Goal: Task Accomplishment & Management: Use online tool/utility

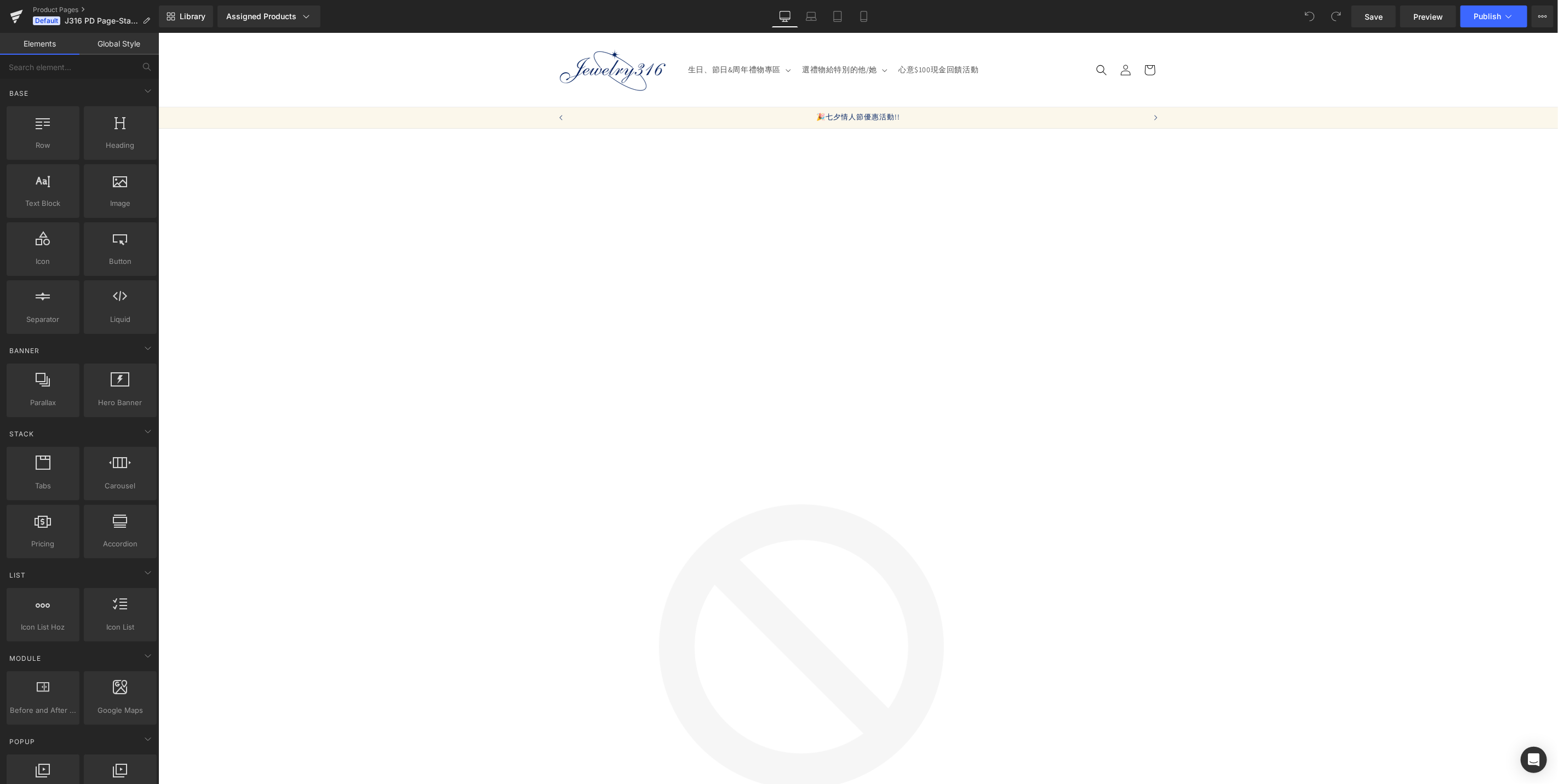
click at [158, 33] on span "Product" at bounding box center [158, 33] width 0 height 0
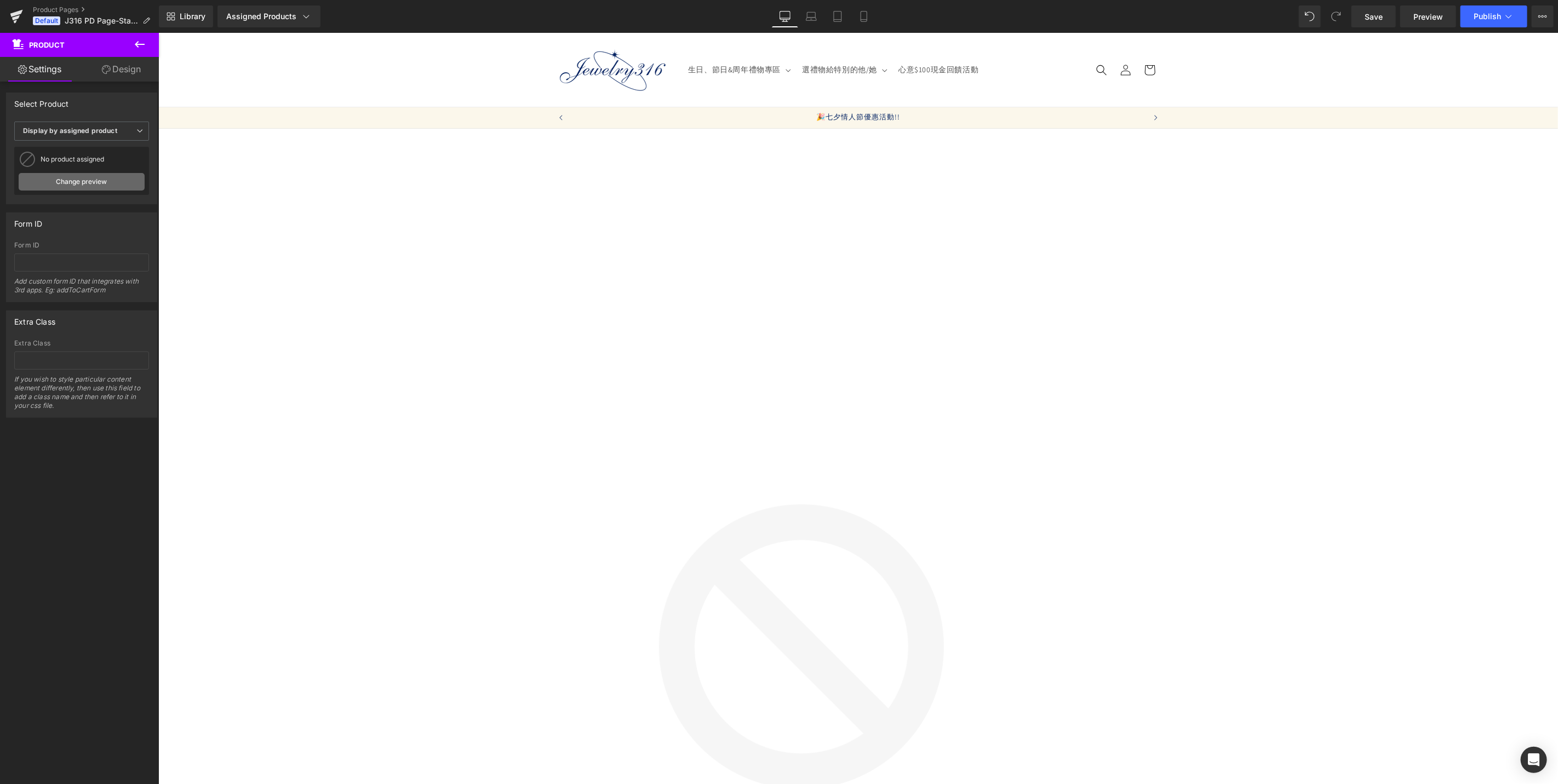
click at [78, 184] on link "Change preview" at bounding box center [81, 182] width 126 height 18
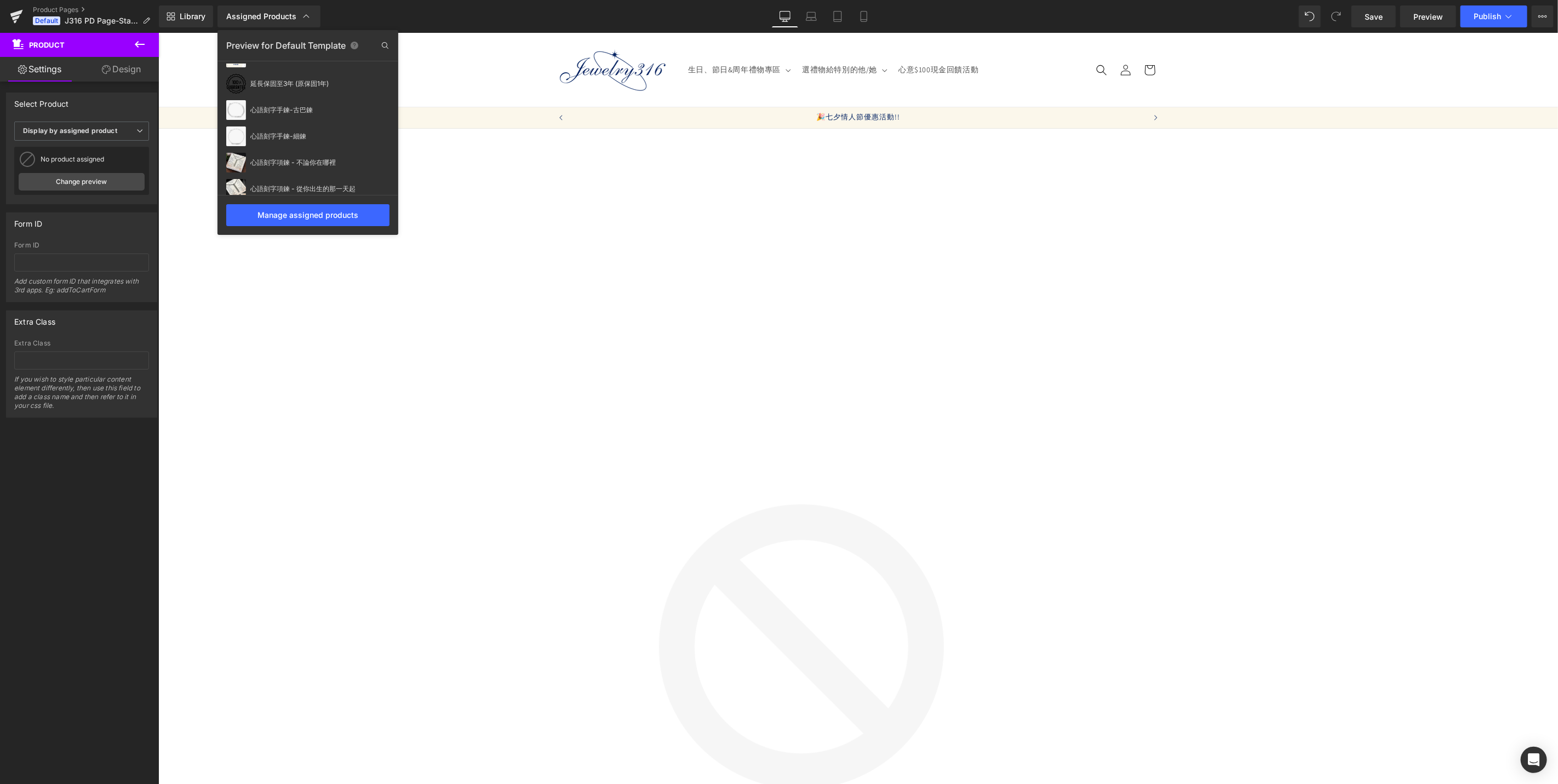
scroll to position [177, 0]
click at [293, 113] on div "心語刻字手鍊-古巴鍊" at bounding box center [307, 109] width 181 height 26
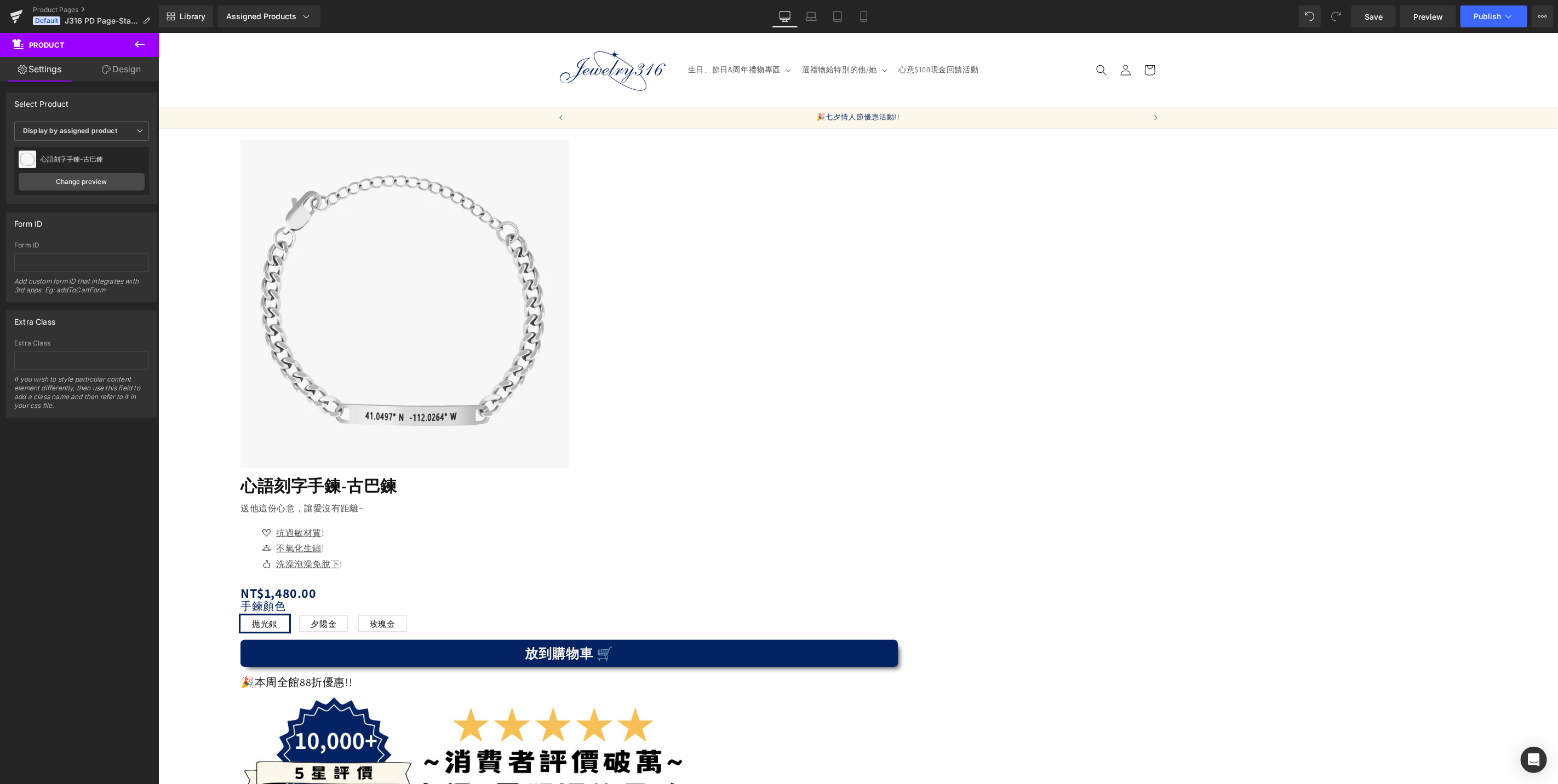
click at [158, 33] on span "(P) Image" at bounding box center [158, 33] width 0 height 0
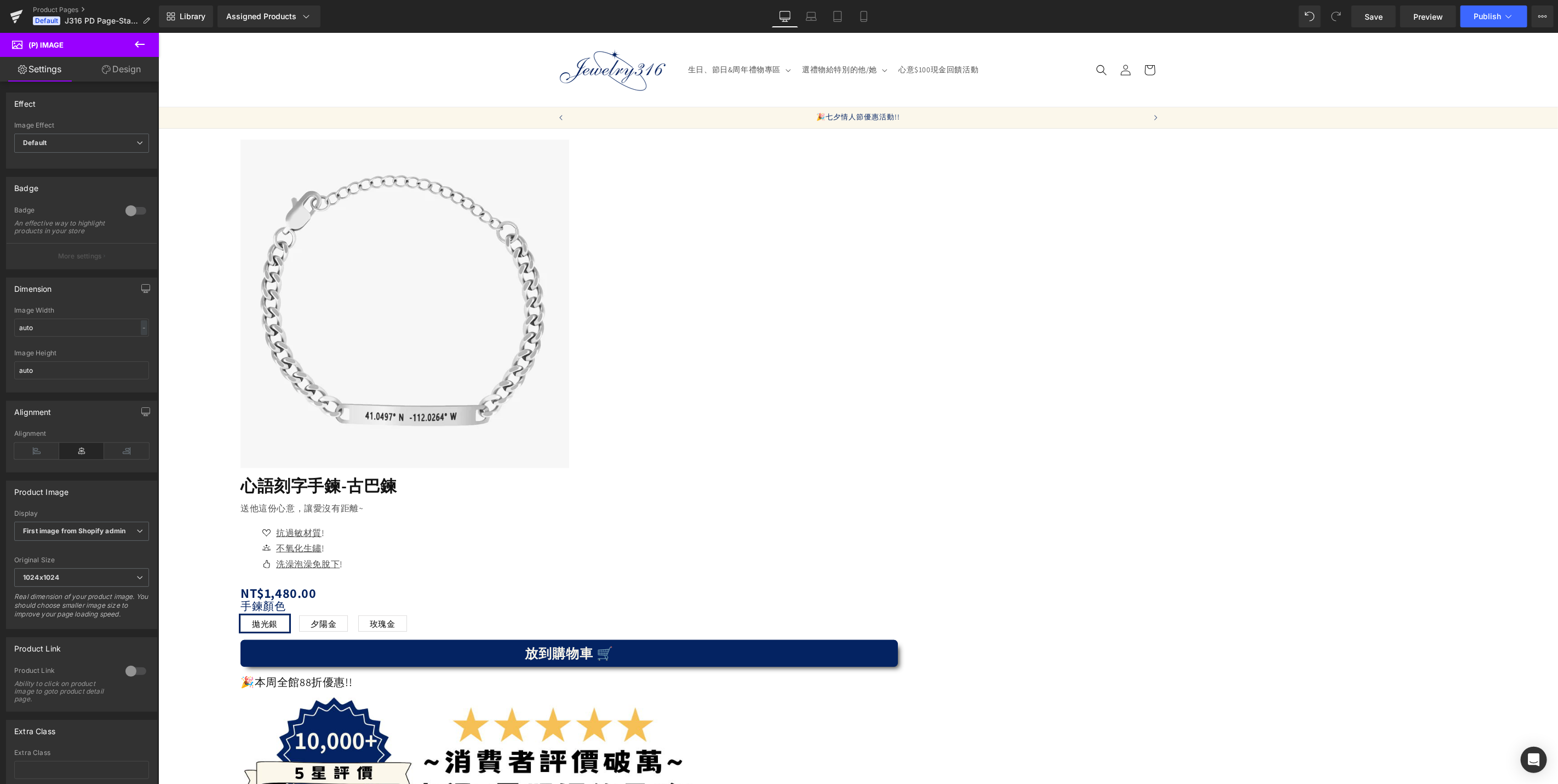
click at [138, 44] on icon at bounding box center [140, 44] width 10 height 6
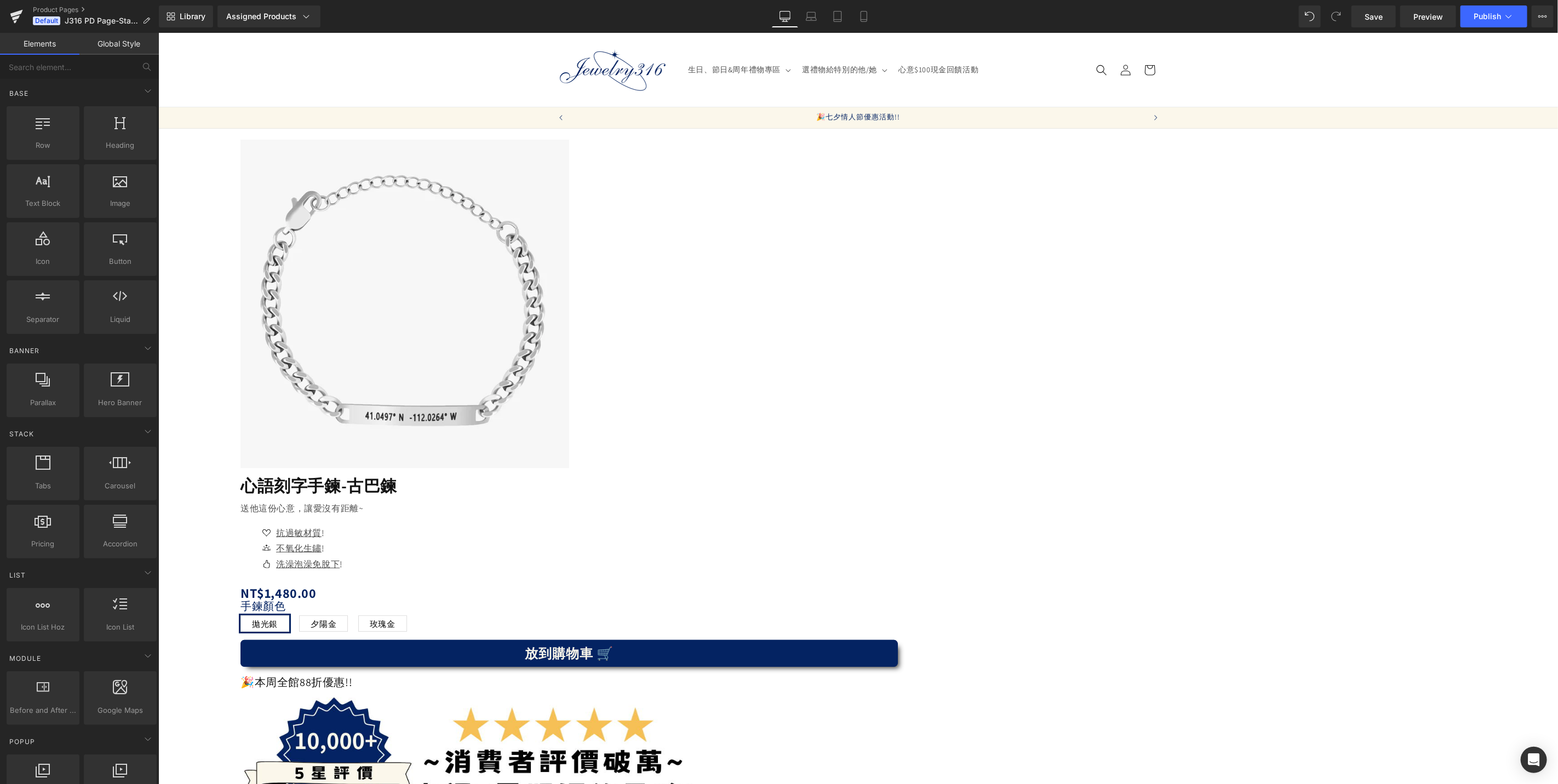
click at [158, 33] on span "(P) Image" at bounding box center [158, 33] width 0 height 0
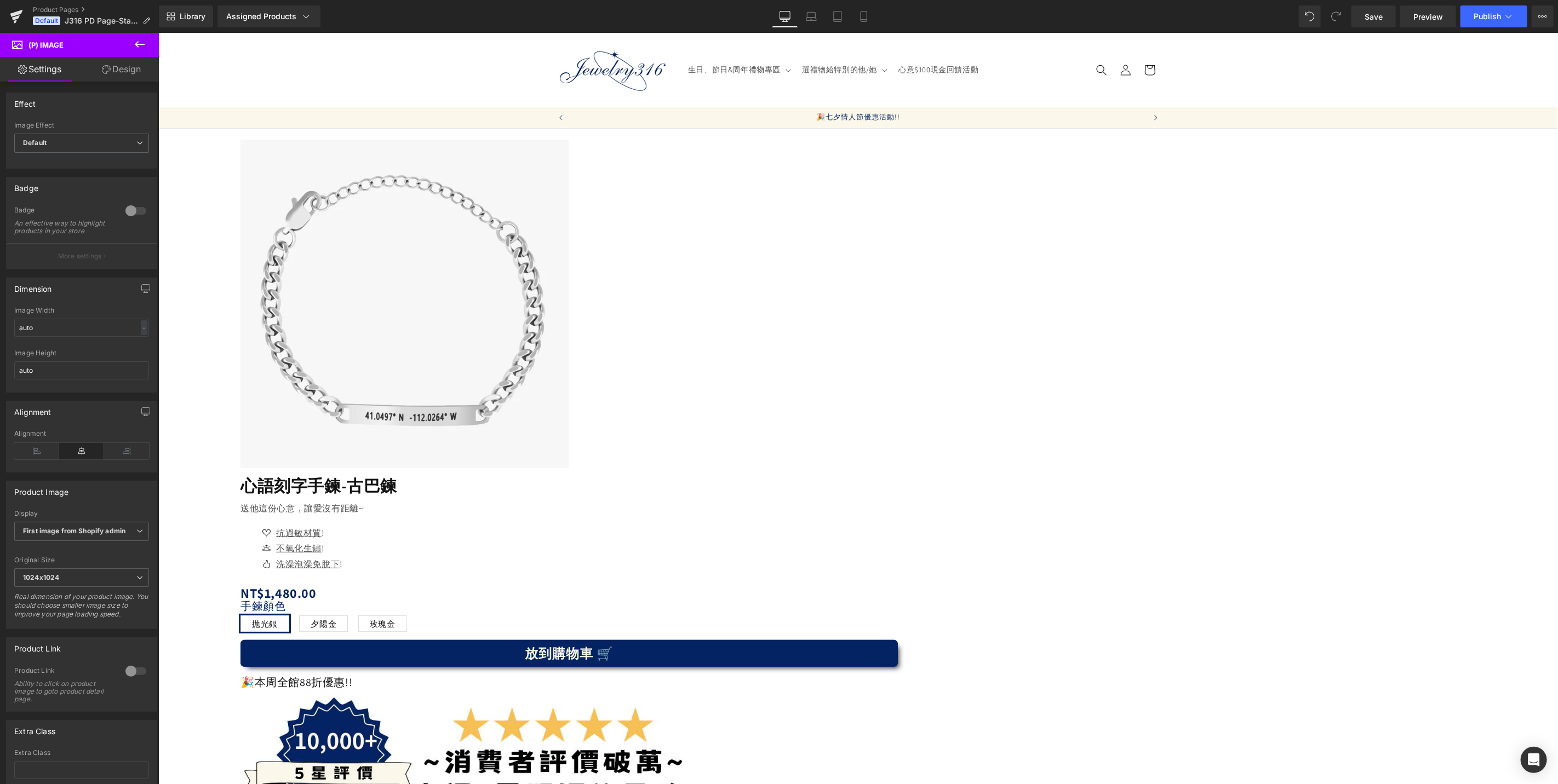
click at [158, 33] on span "Product" at bounding box center [158, 33] width 0 height 0
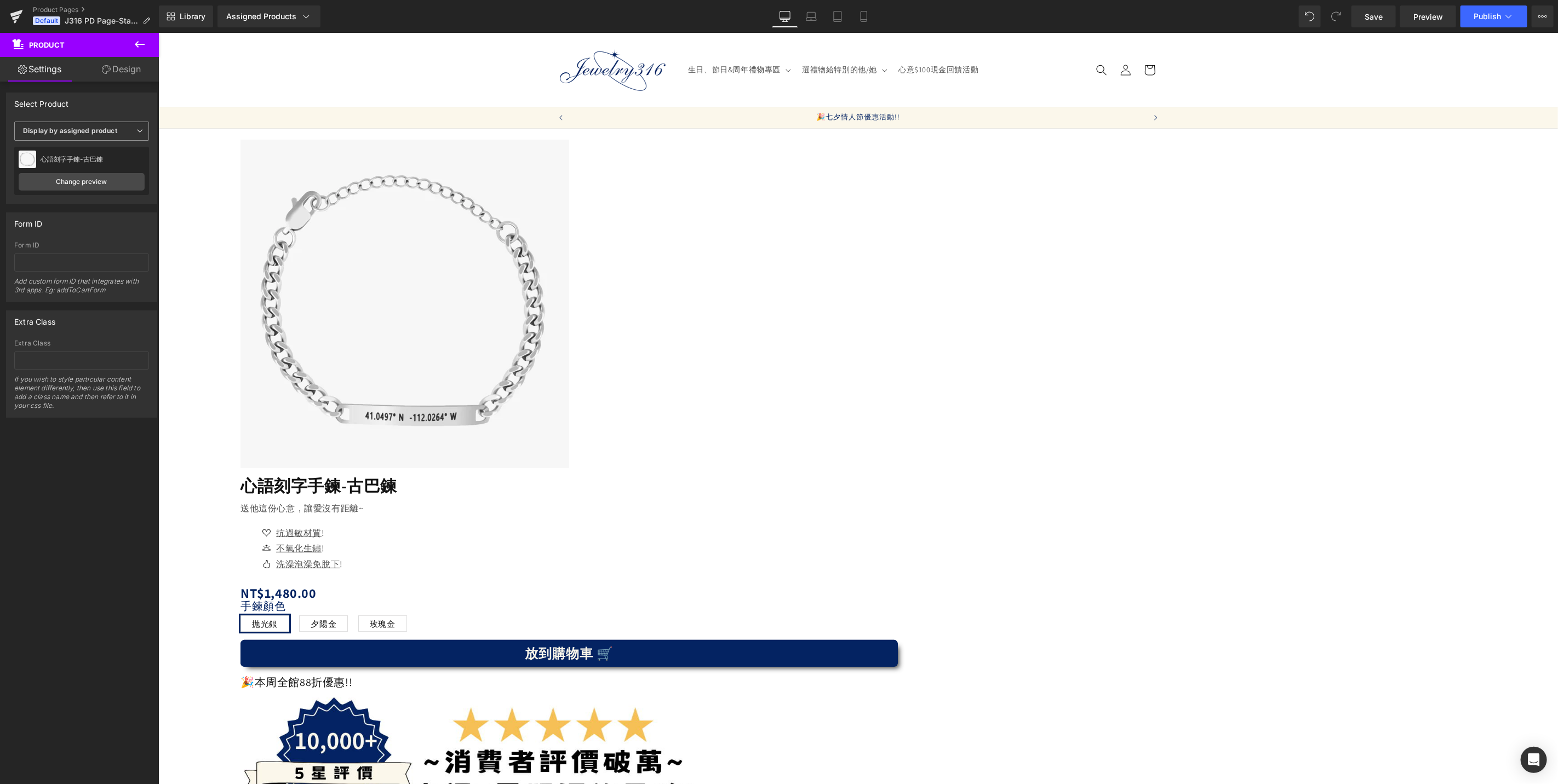
click at [106, 132] on b "Display by assigned product" at bounding box center [70, 130] width 95 height 8
click at [97, 147] on div "Display by assigned product" at bounding box center [75, 148] width 89 height 8
click at [95, 186] on link "Change preview" at bounding box center [79, 182] width 122 height 18
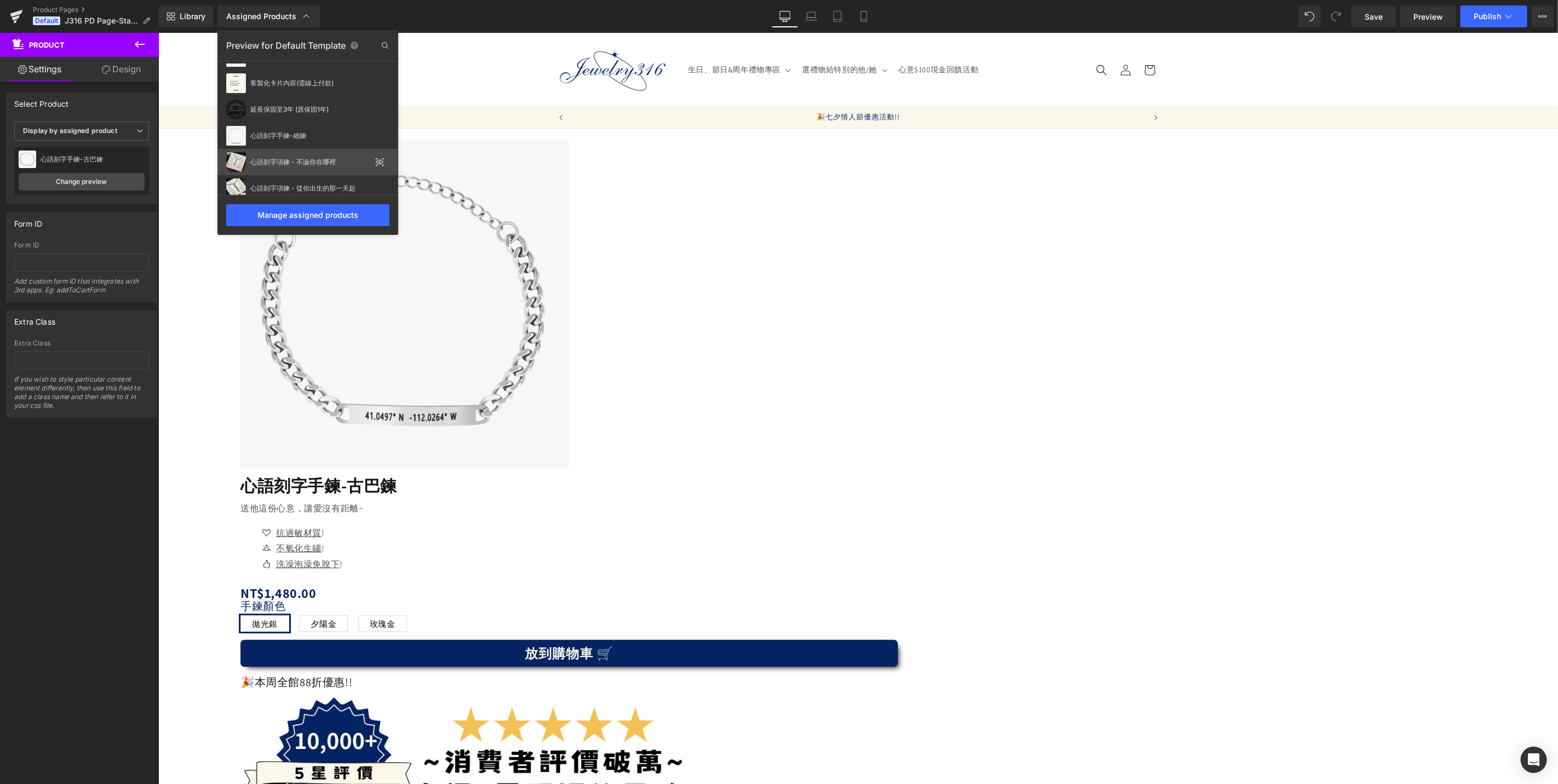
click at [307, 168] on div "心語刻字項鍊 - 不論你在哪裡" at bounding box center [307, 162] width 181 height 26
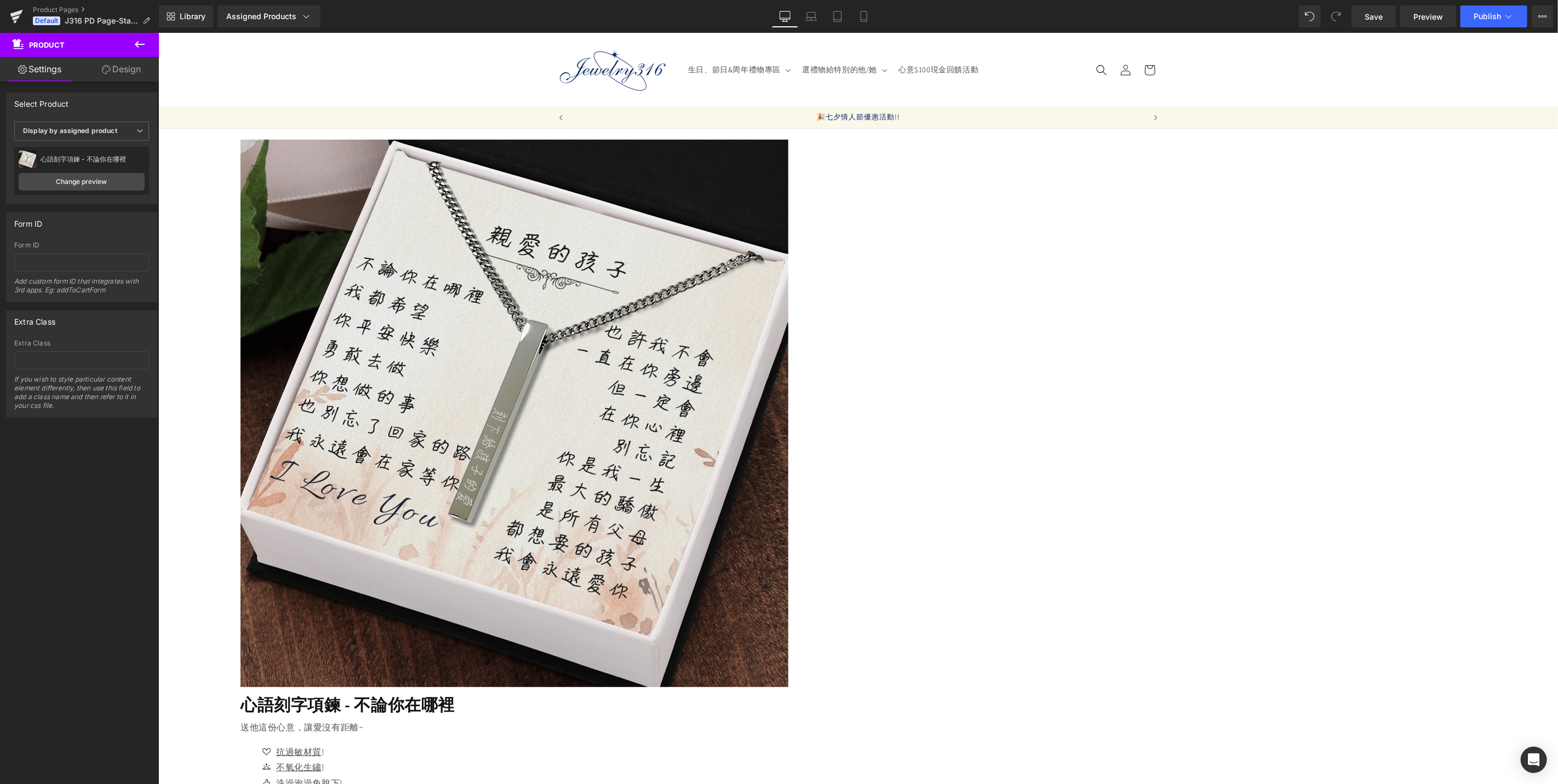
click at [158, 33] on span "(P) Image" at bounding box center [158, 33] width 0 height 0
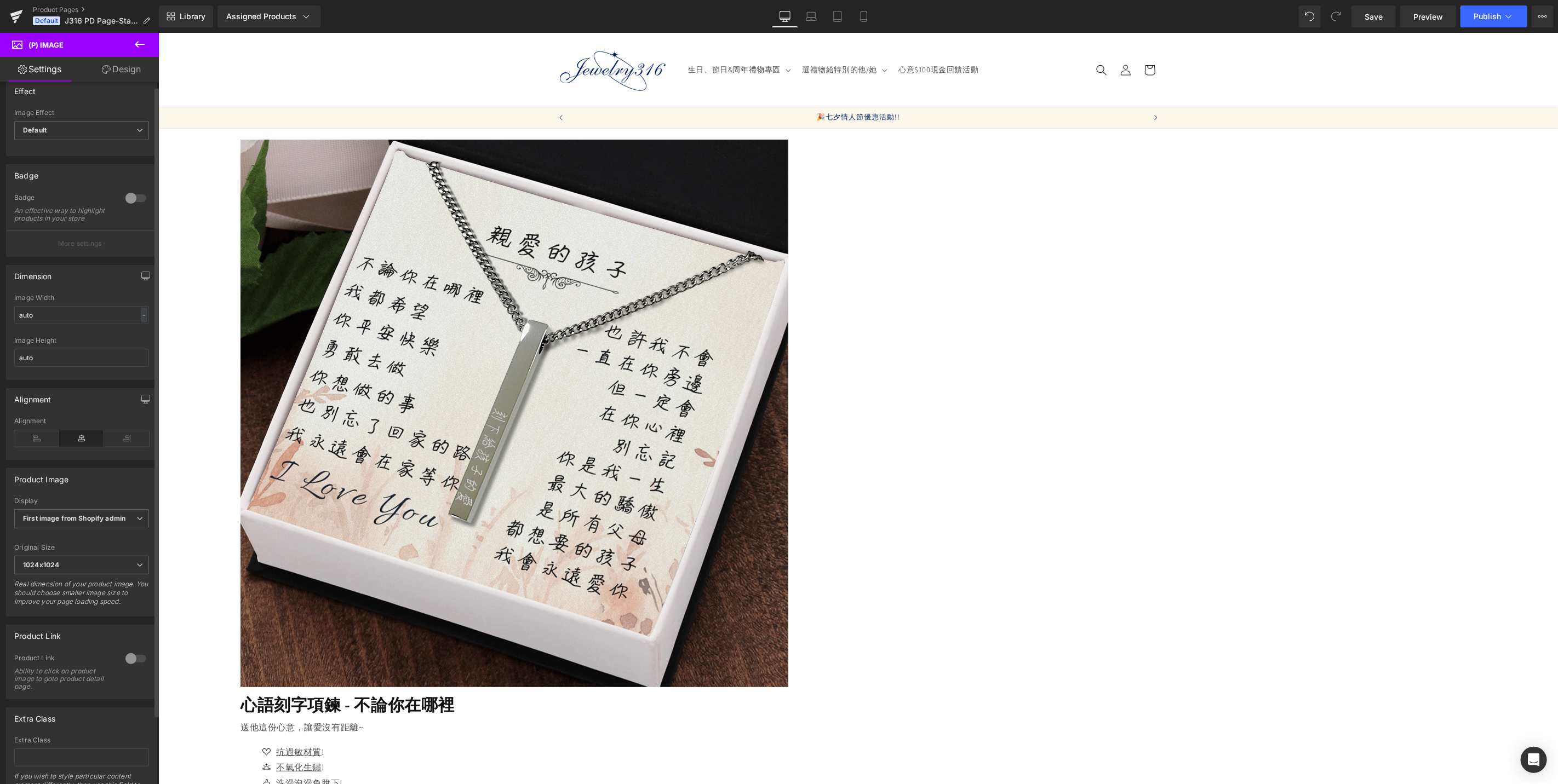
scroll to position [0, 0]
click at [138, 45] on icon at bounding box center [140, 44] width 13 height 13
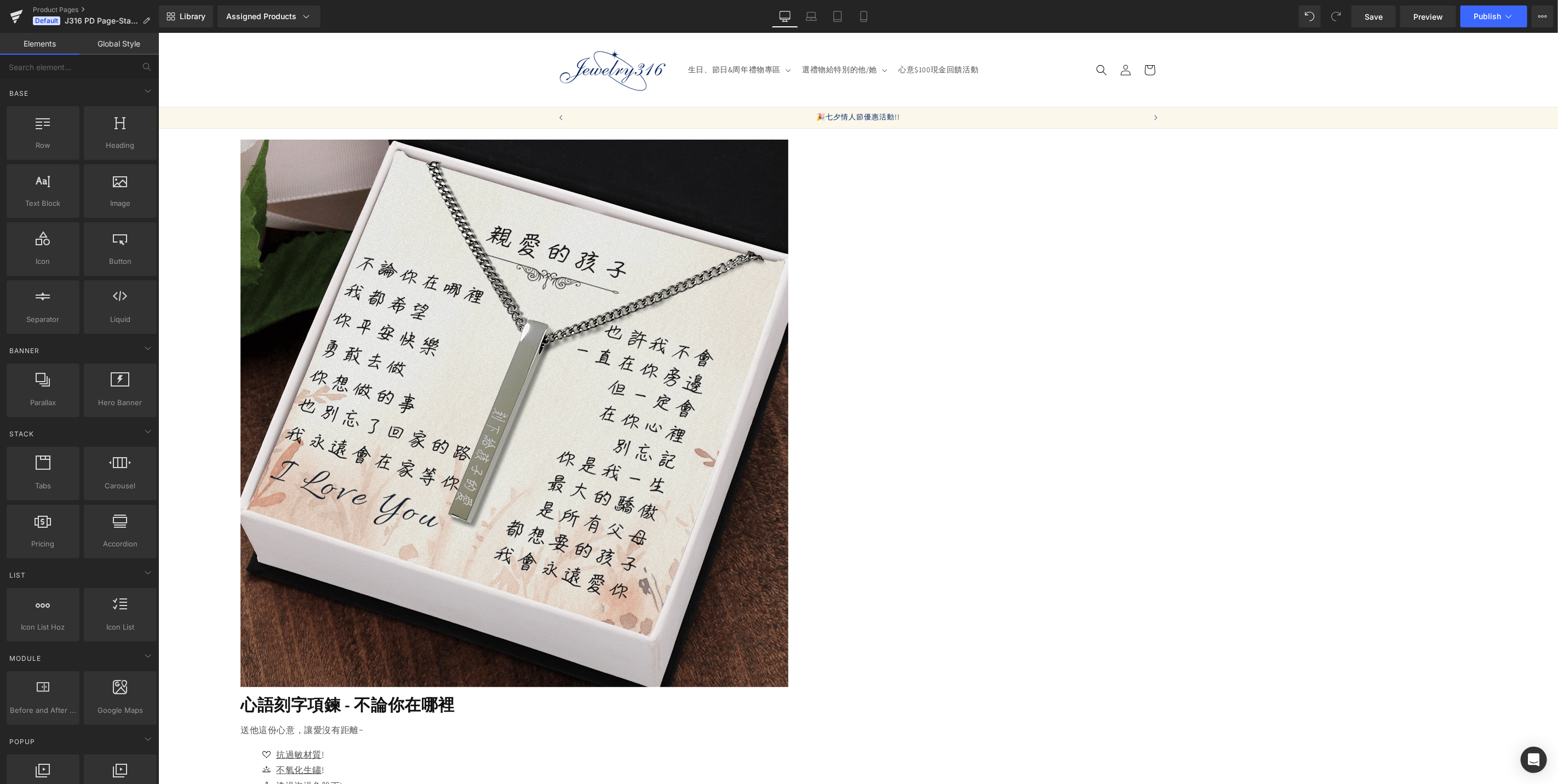
click at [158, 33] on span "(P) Image" at bounding box center [158, 33] width 0 height 0
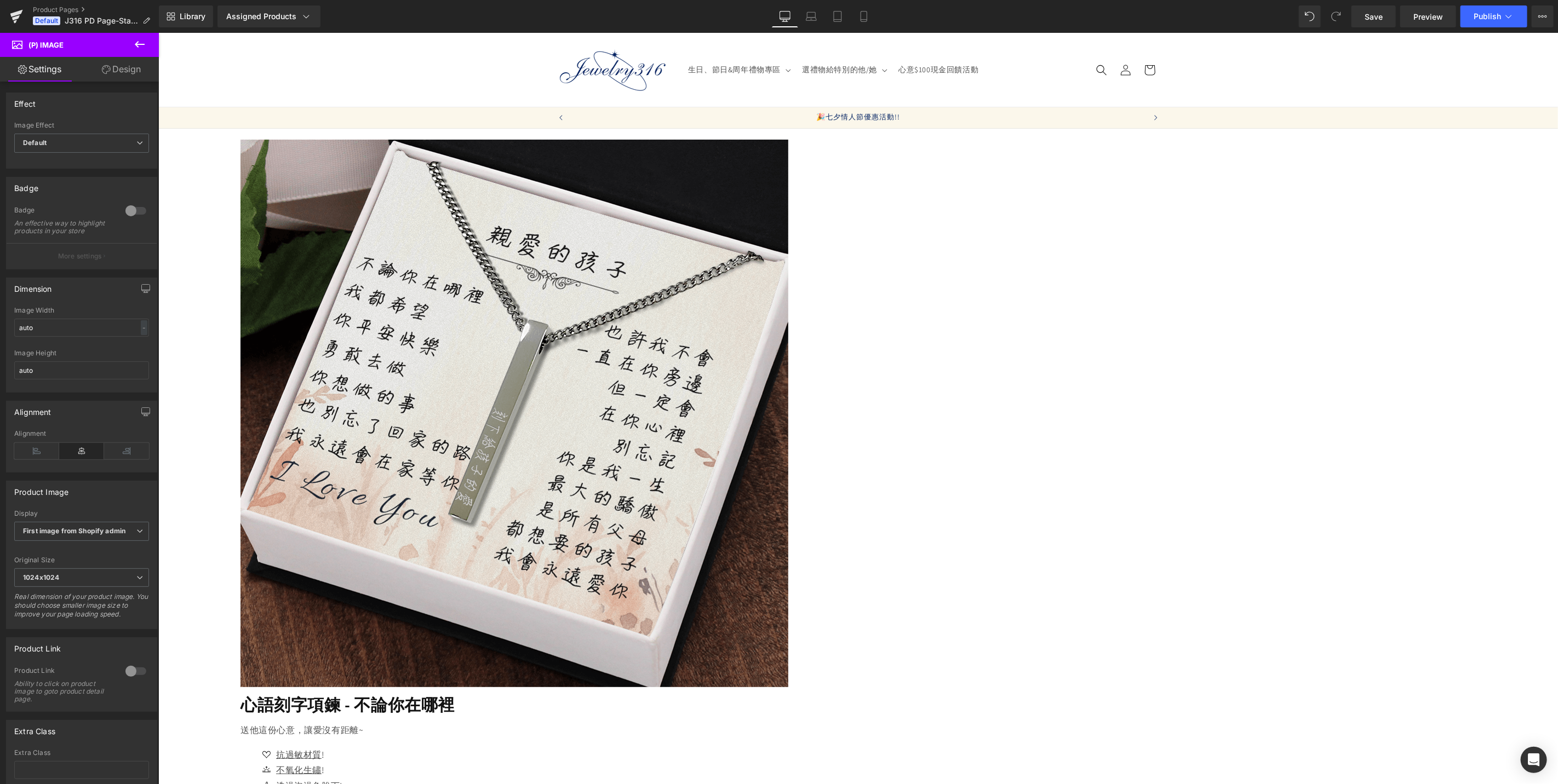
click at [132, 44] on button at bounding box center [139, 44] width 38 height 24
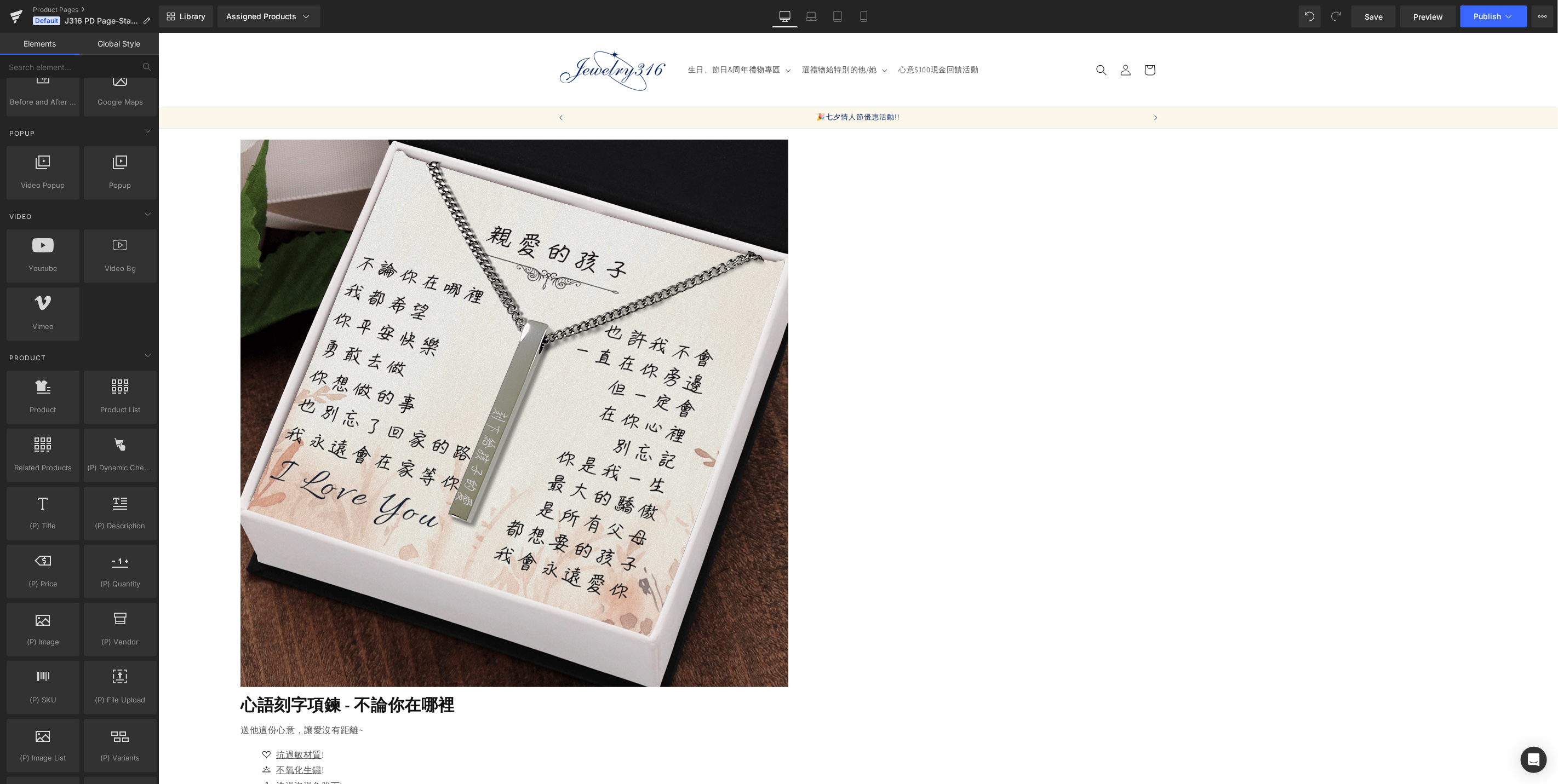
scroll to position [912, 0]
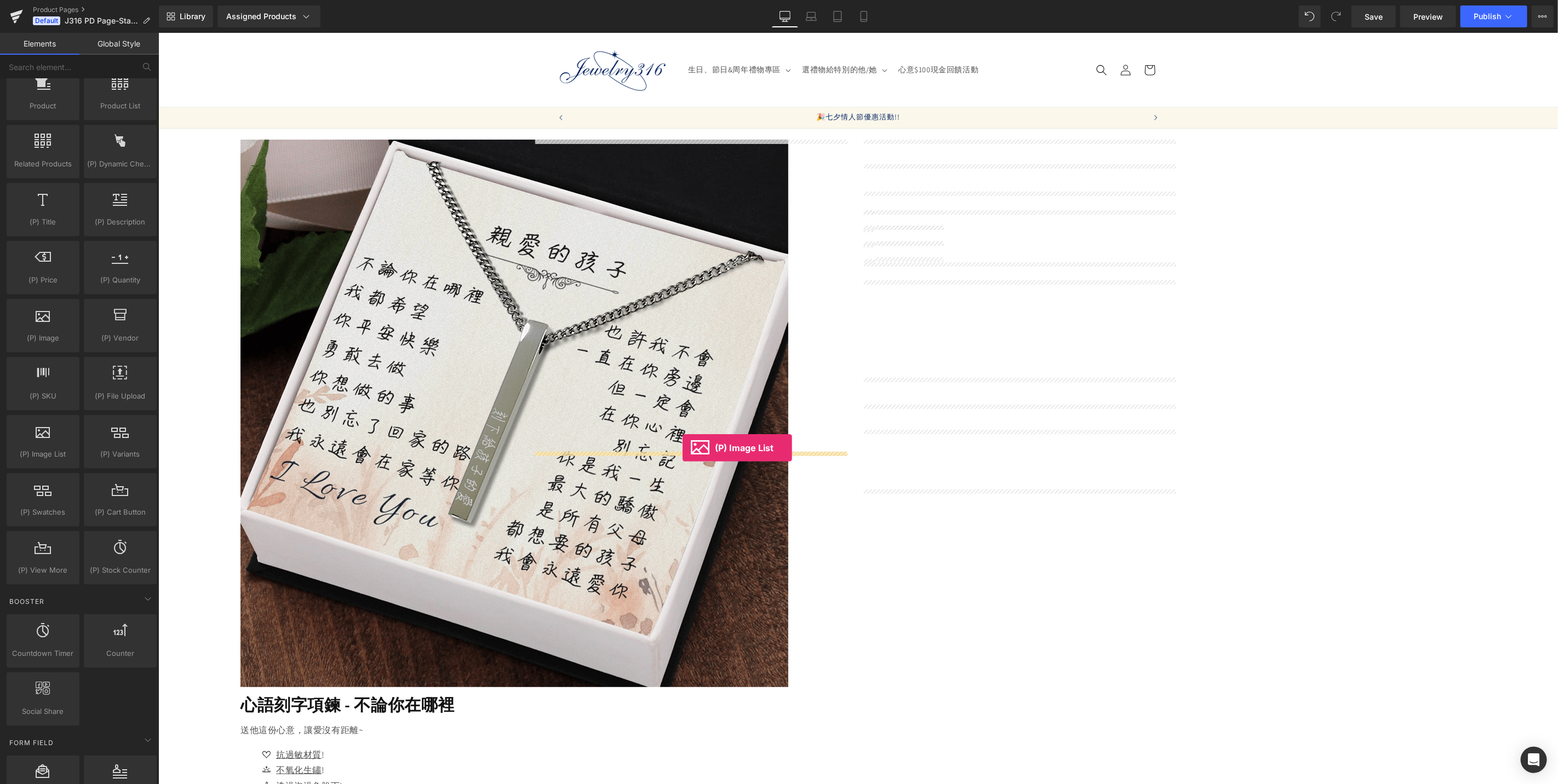
drag, startPoint x: 206, startPoint y: 486, endPoint x: 682, endPoint y: 448, distance: 477.5
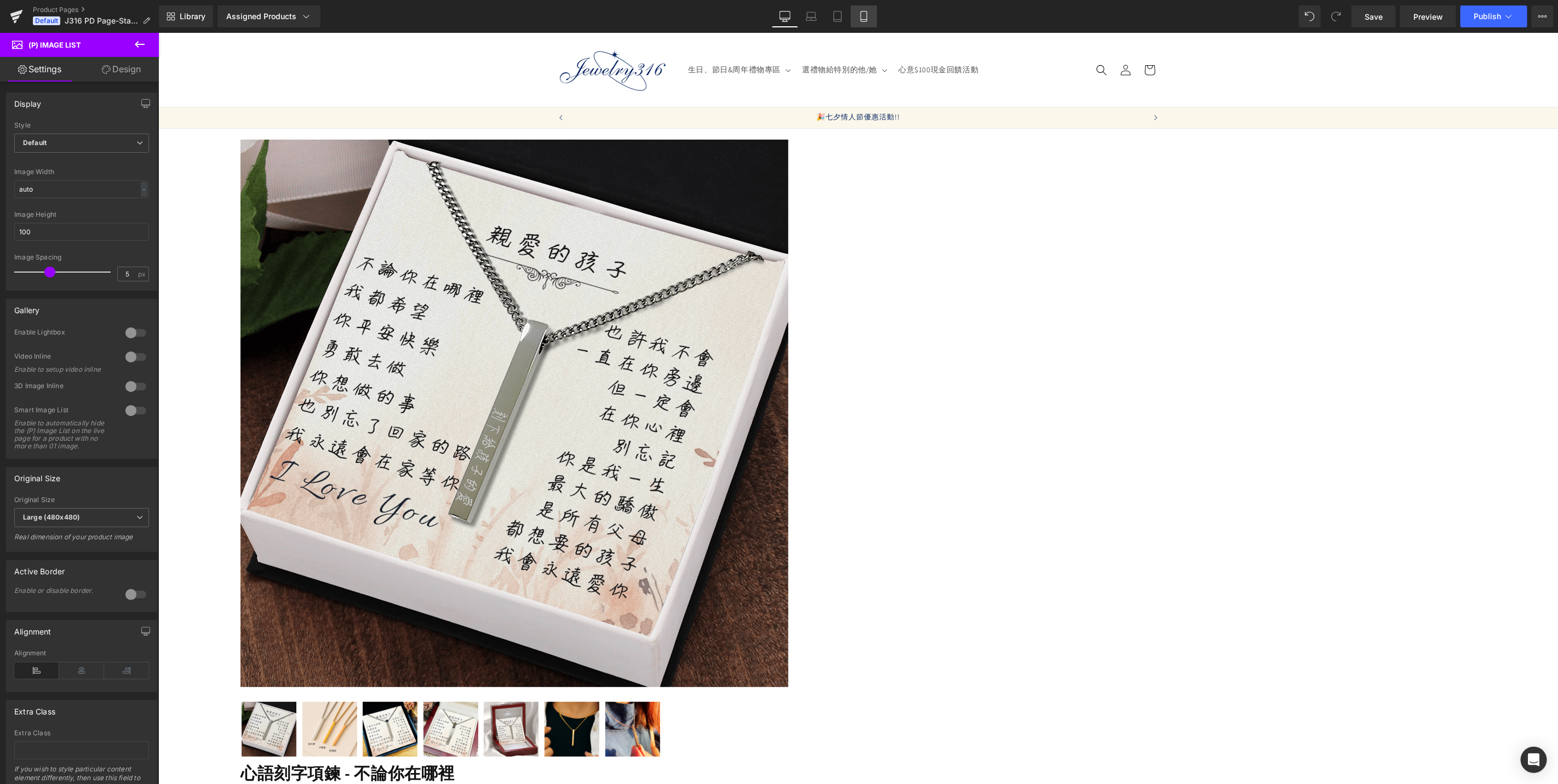
click at [864, 13] on icon at bounding box center [864, 16] width 11 height 11
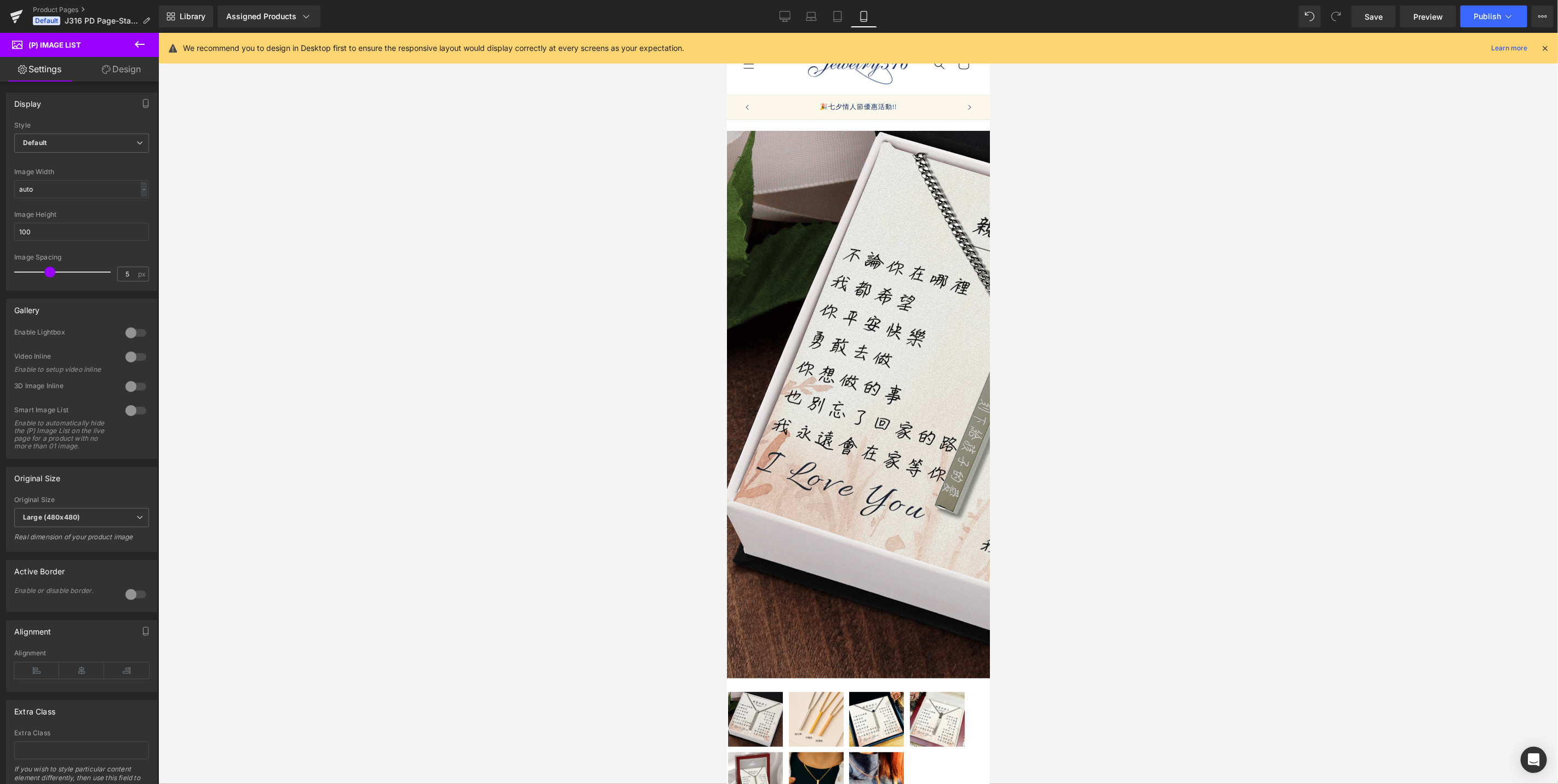
scroll to position [89, 0]
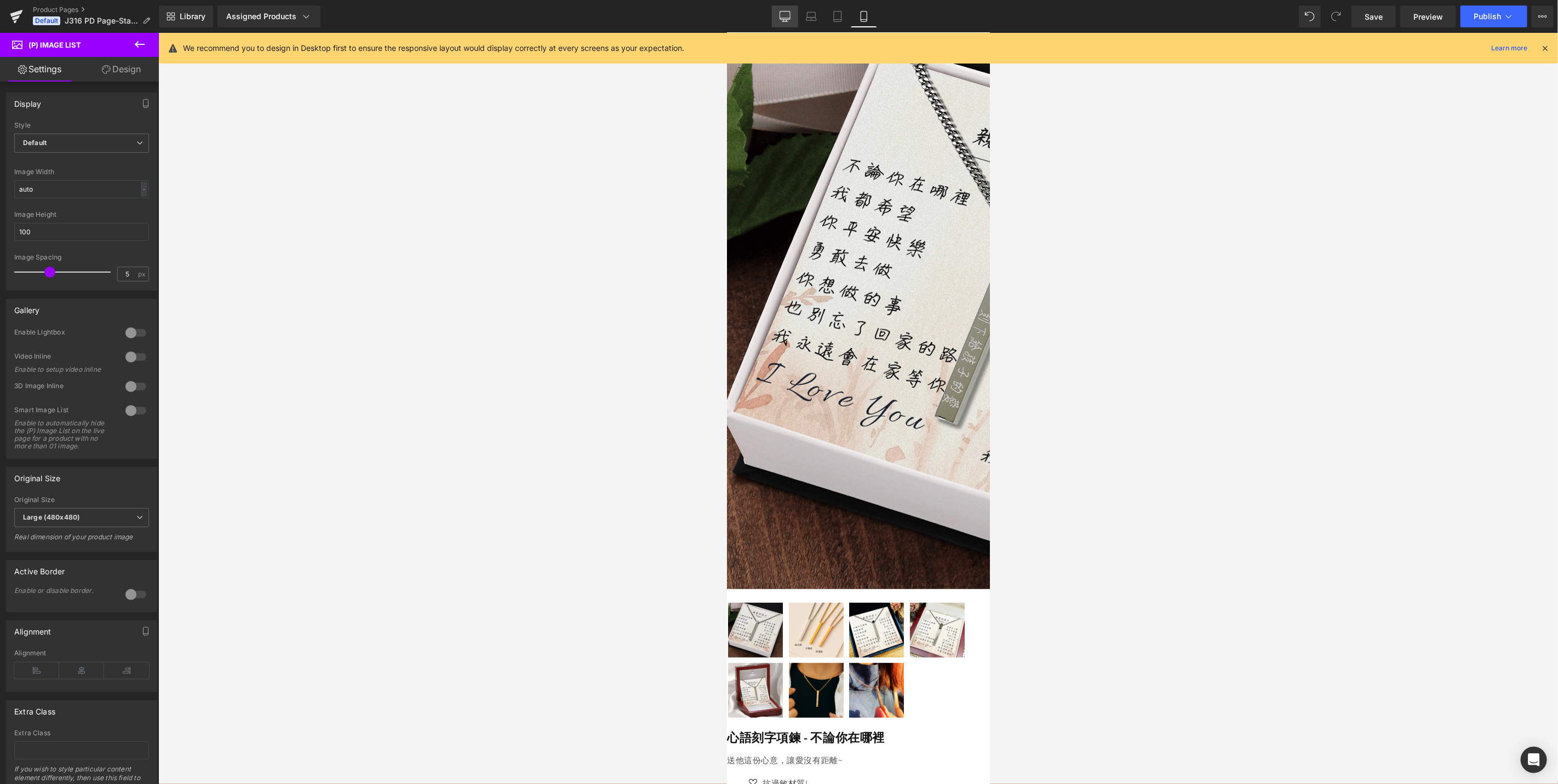
click at [782, 15] on icon at bounding box center [785, 16] width 11 height 11
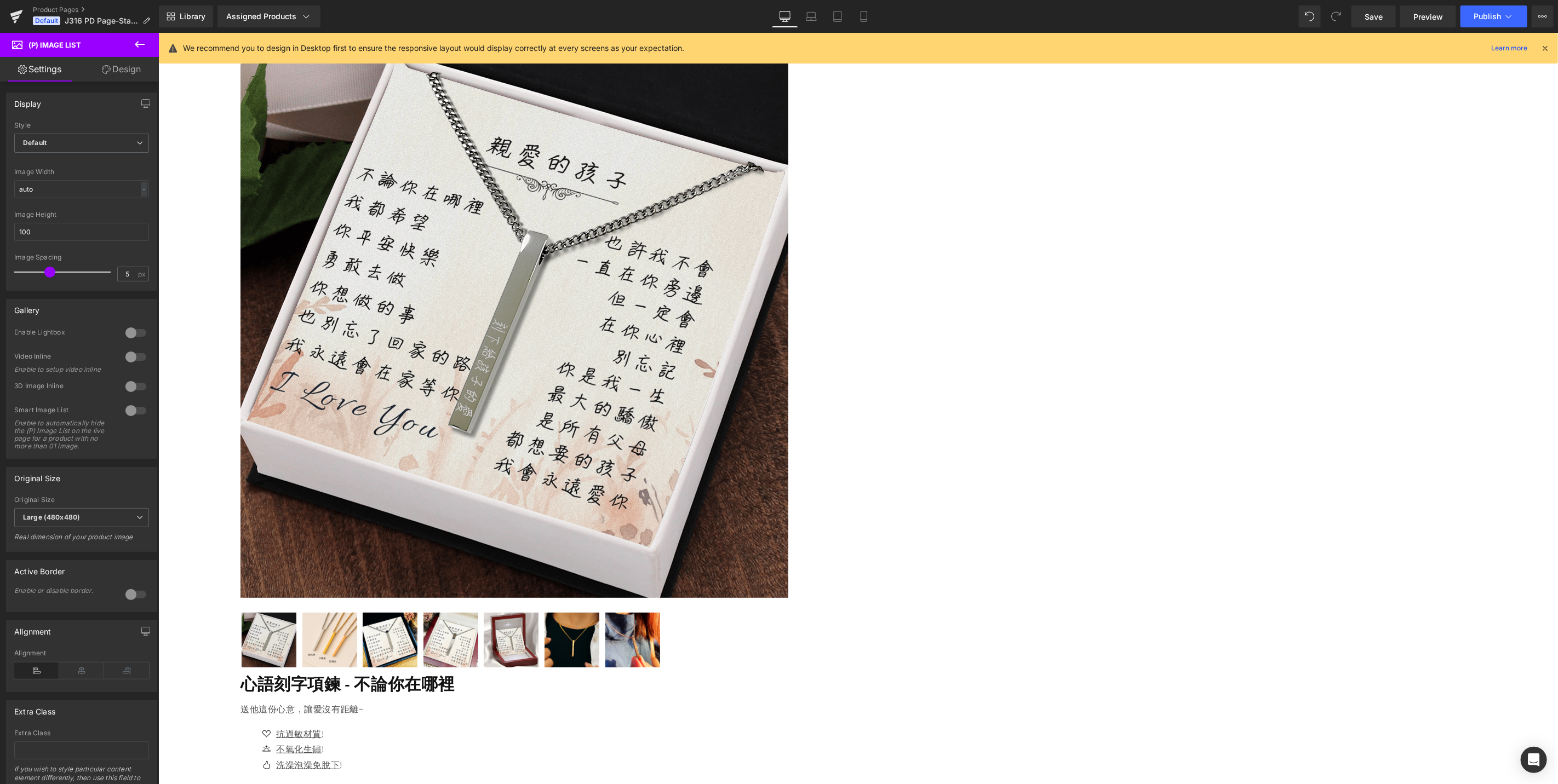
scroll to position [174, 0]
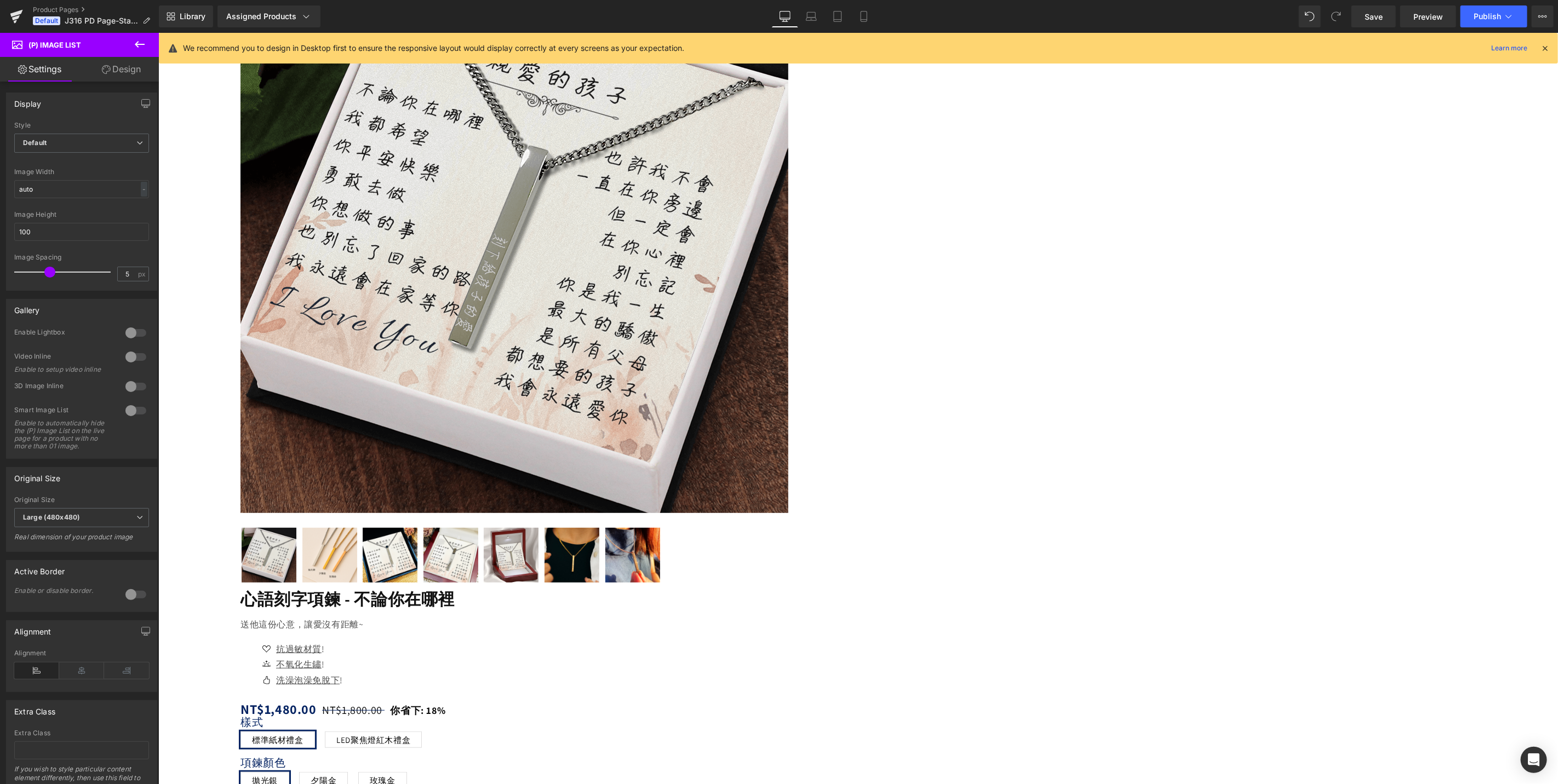
click at [158, 33] on span "(P) Image List" at bounding box center [158, 33] width 0 height 0
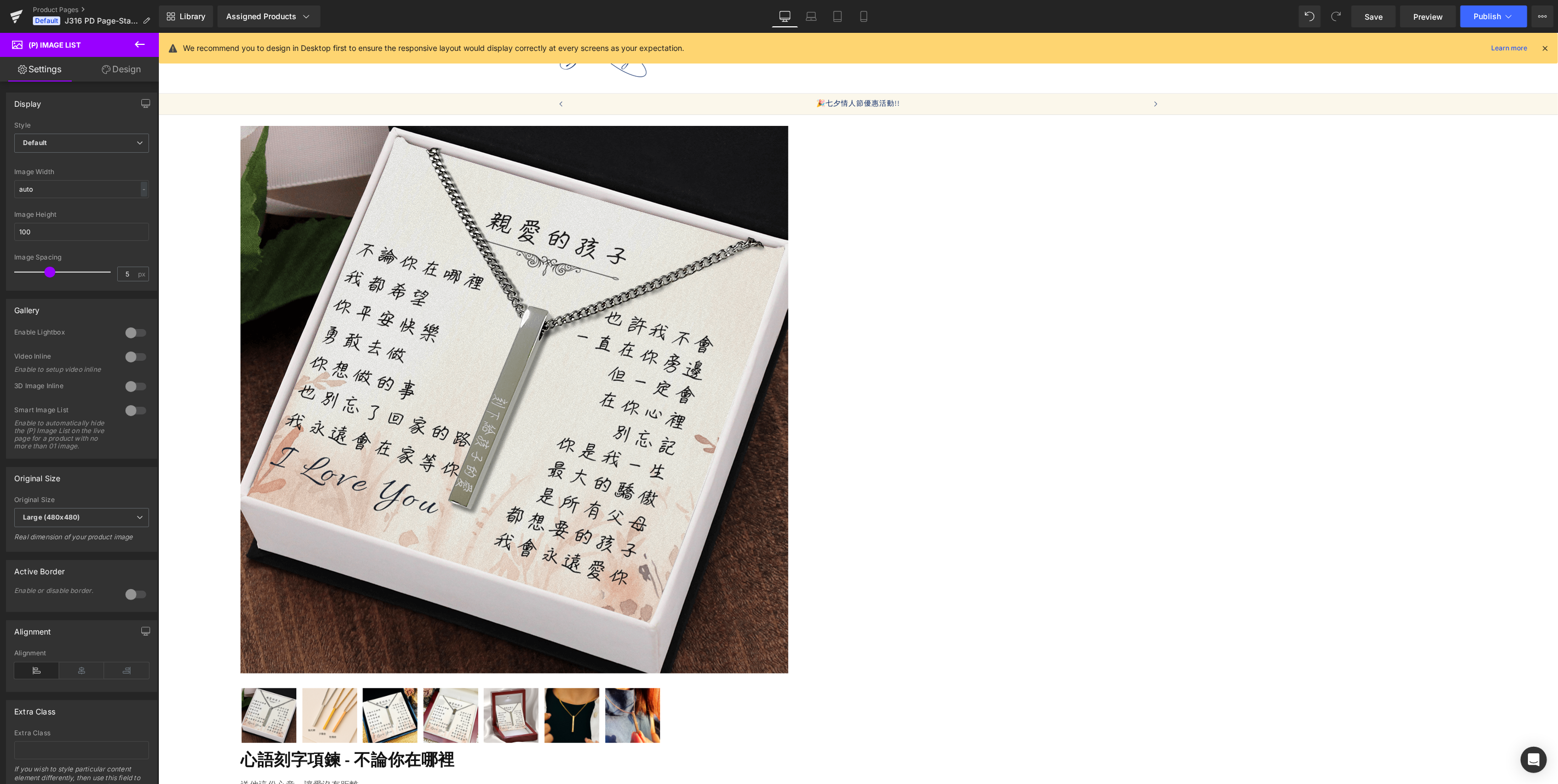
scroll to position [0, 0]
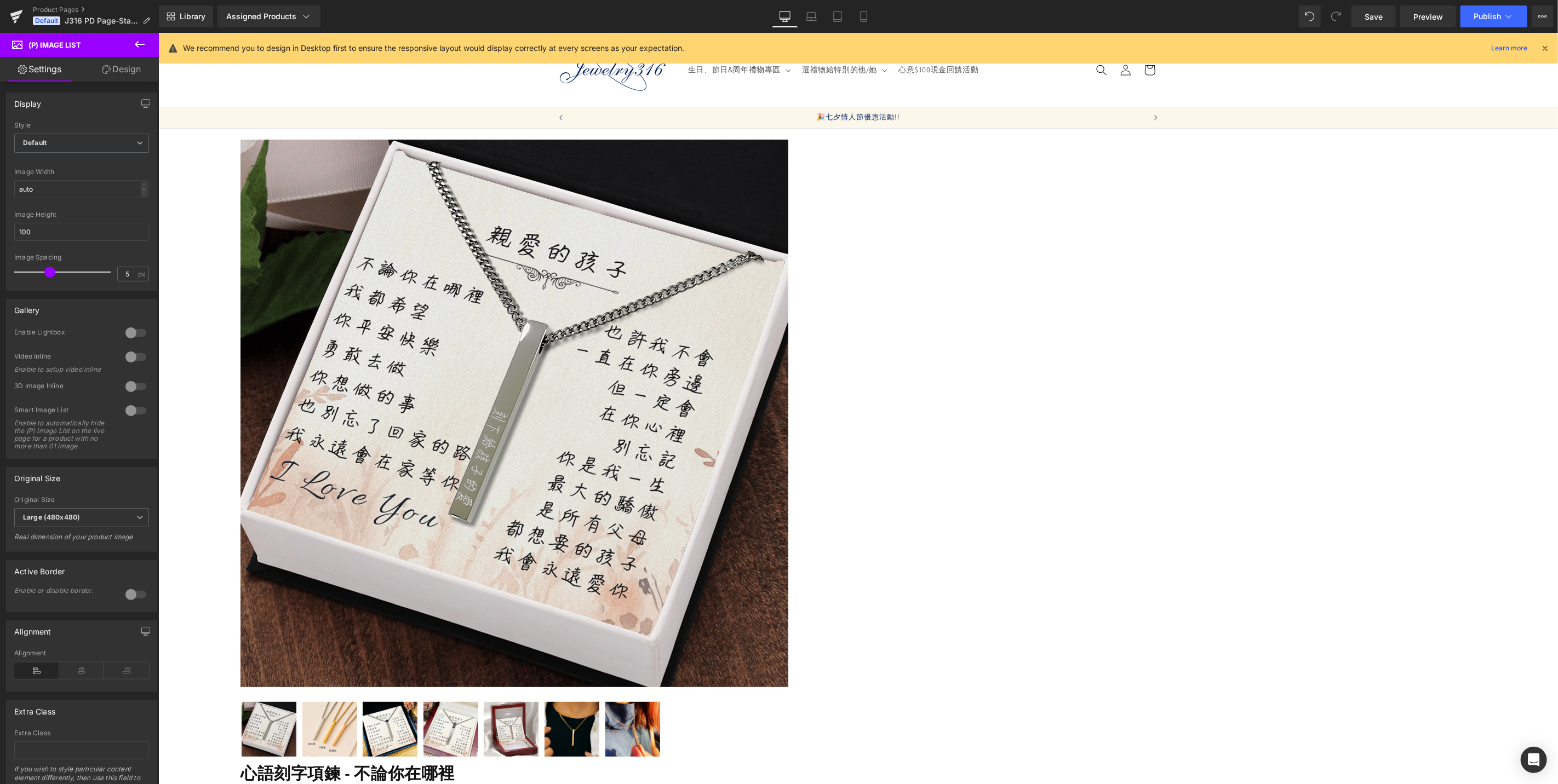
click at [158, 33] on span "(P) Image List" at bounding box center [158, 33] width 0 height 0
click at [87, 142] on span "Default" at bounding box center [81, 143] width 135 height 19
click at [81, 172] on li "Slider" at bounding box center [79, 179] width 131 height 17
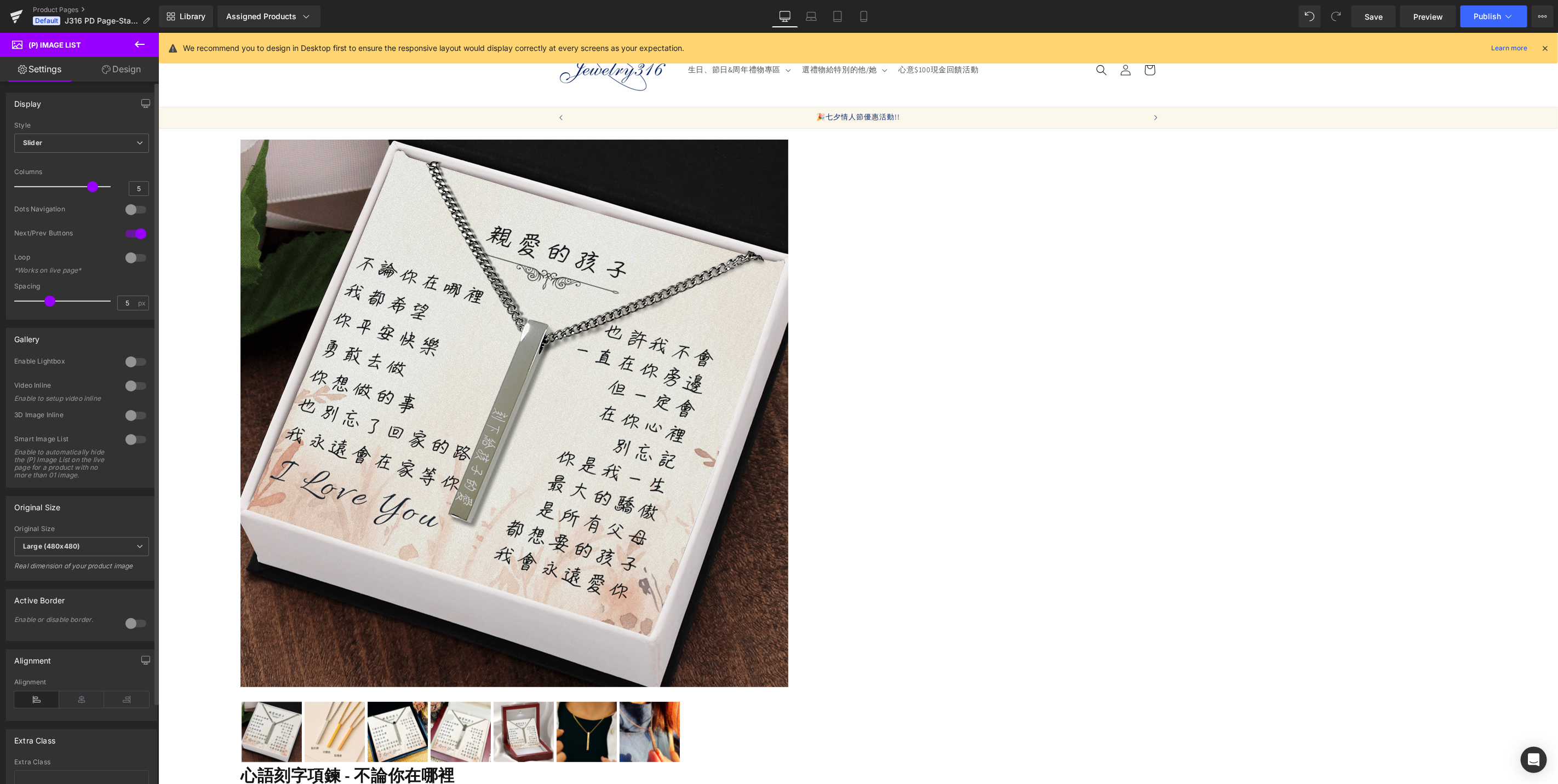
click at [132, 215] on div at bounding box center [136, 210] width 26 height 18
drag, startPoint x: 137, startPoint y: 295, endPoint x: 122, endPoint y: 300, distance: 15.8
click at [122, 300] on div "5 px" at bounding box center [133, 303] width 32 height 15
click at [138, 300] on div "5 px" at bounding box center [133, 303] width 32 height 15
click at [128, 304] on input "5" at bounding box center [127, 304] width 19 height 14
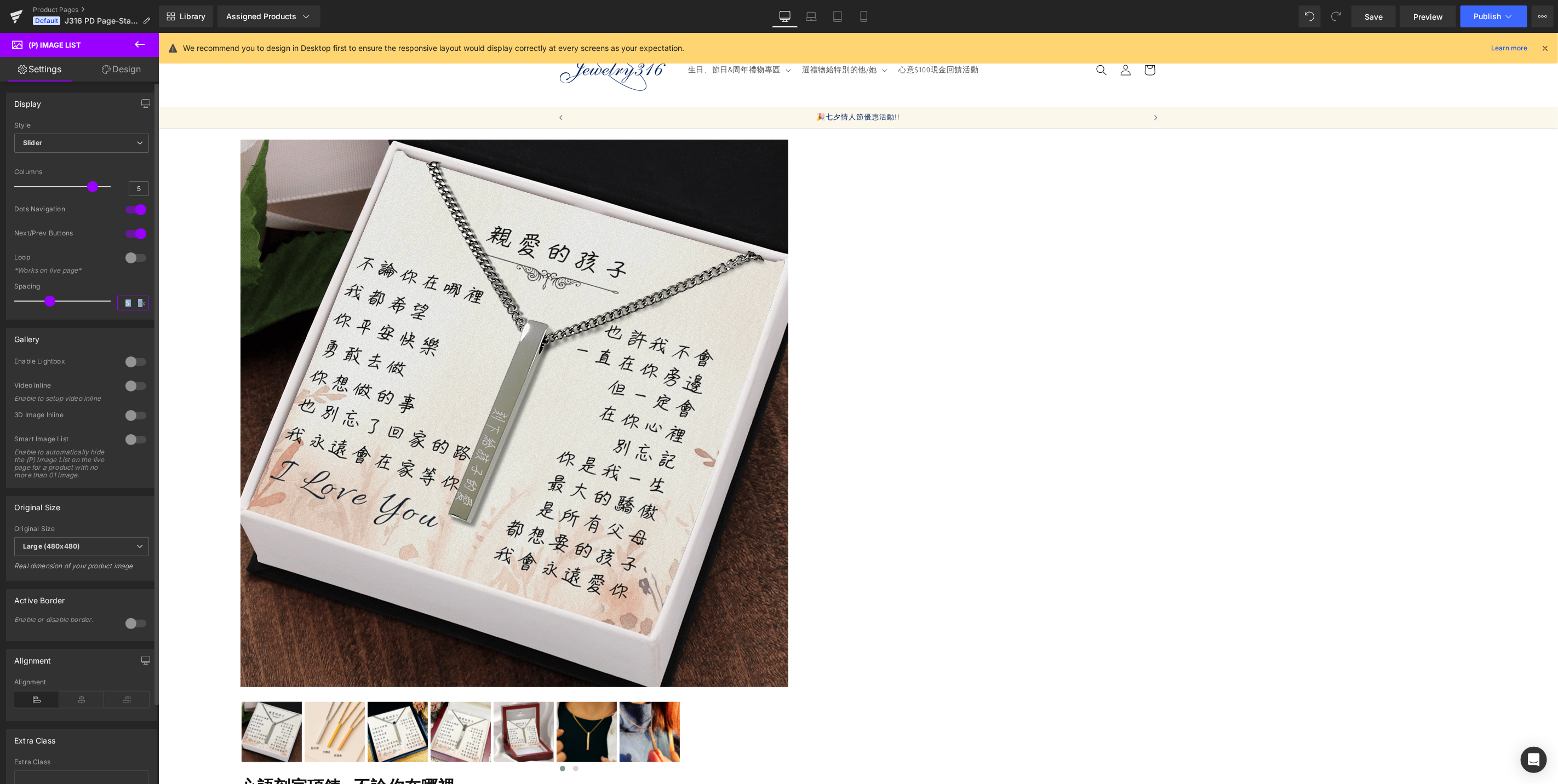
click at [128, 304] on input "5" at bounding box center [127, 304] width 19 height 14
click at [127, 302] on input "5" at bounding box center [127, 304] width 19 height 14
click at [117, 299] on input "5" at bounding box center [127, 304] width 19 height 14
type input "3"
drag, startPoint x: 47, startPoint y: 297, endPoint x: 37, endPoint y: 298, distance: 10.0
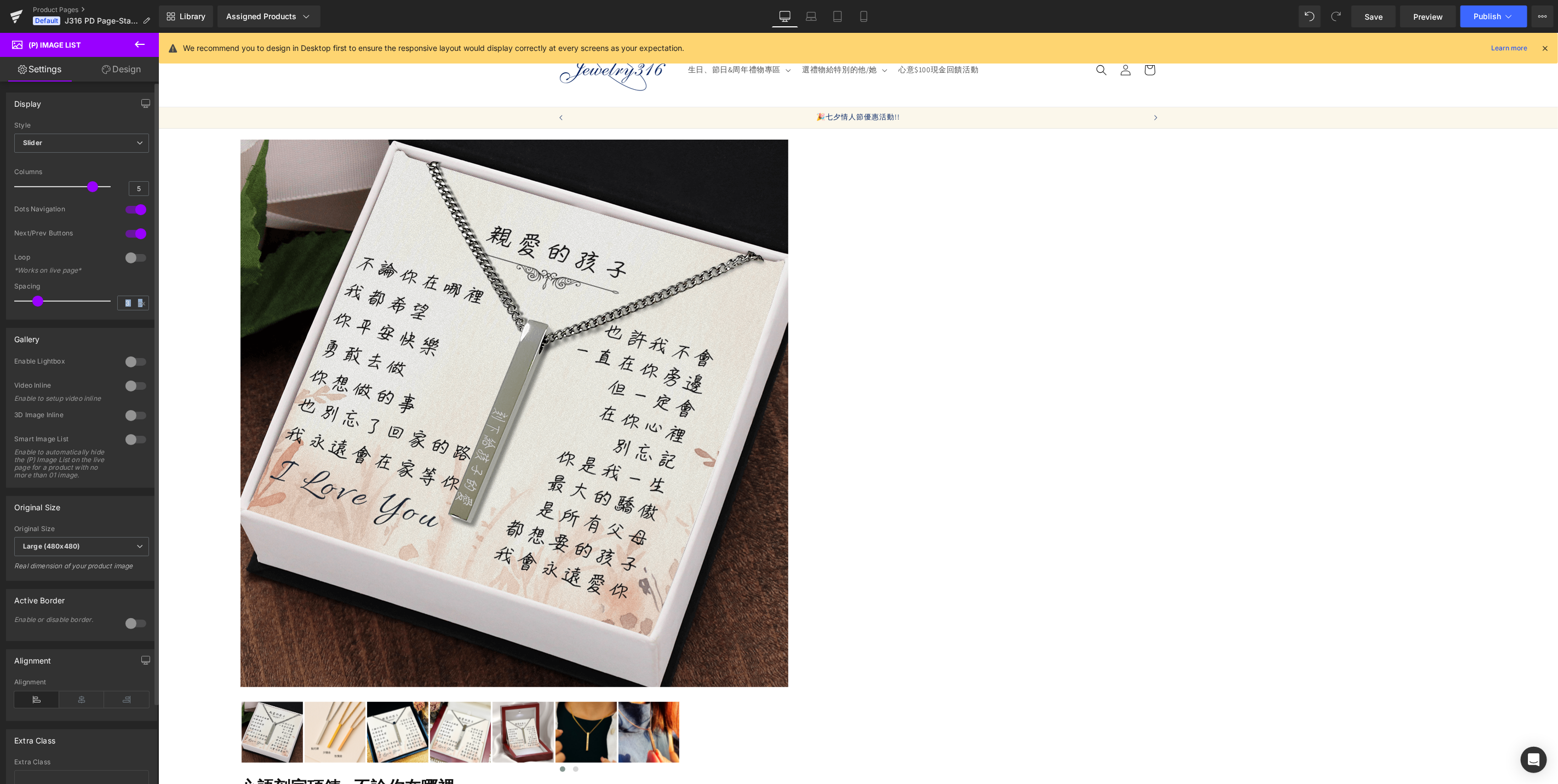
click at [37, 298] on span at bounding box center [38, 301] width 11 height 11
click at [1491, 12] on span "Publish" at bounding box center [1487, 17] width 27 height 9
click at [158, 33] on span "(P) Image" at bounding box center [158, 33] width 0 height 0
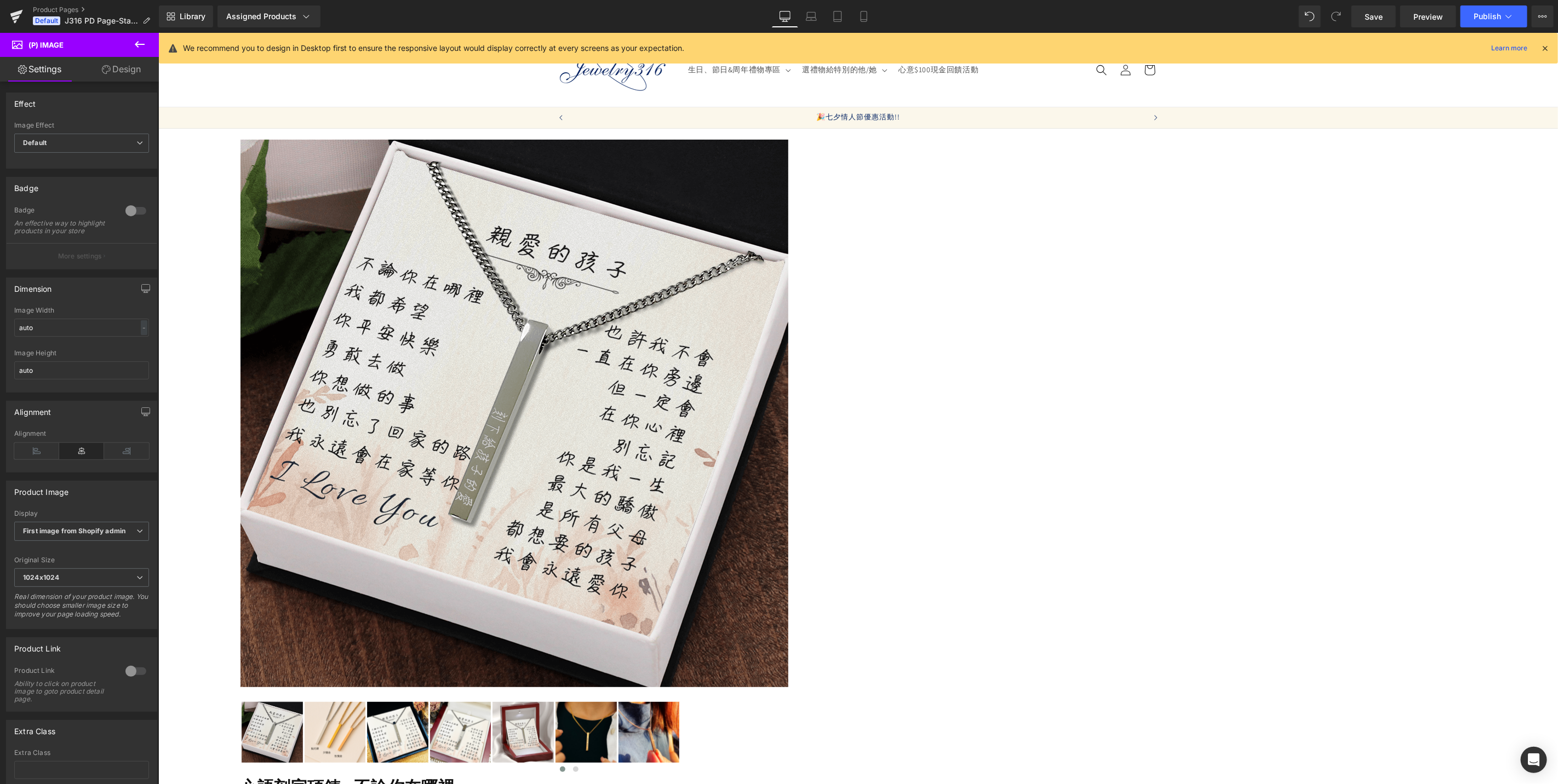
click at [158, 33] on span "Product" at bounding box center [158, 33] width 0 height 0
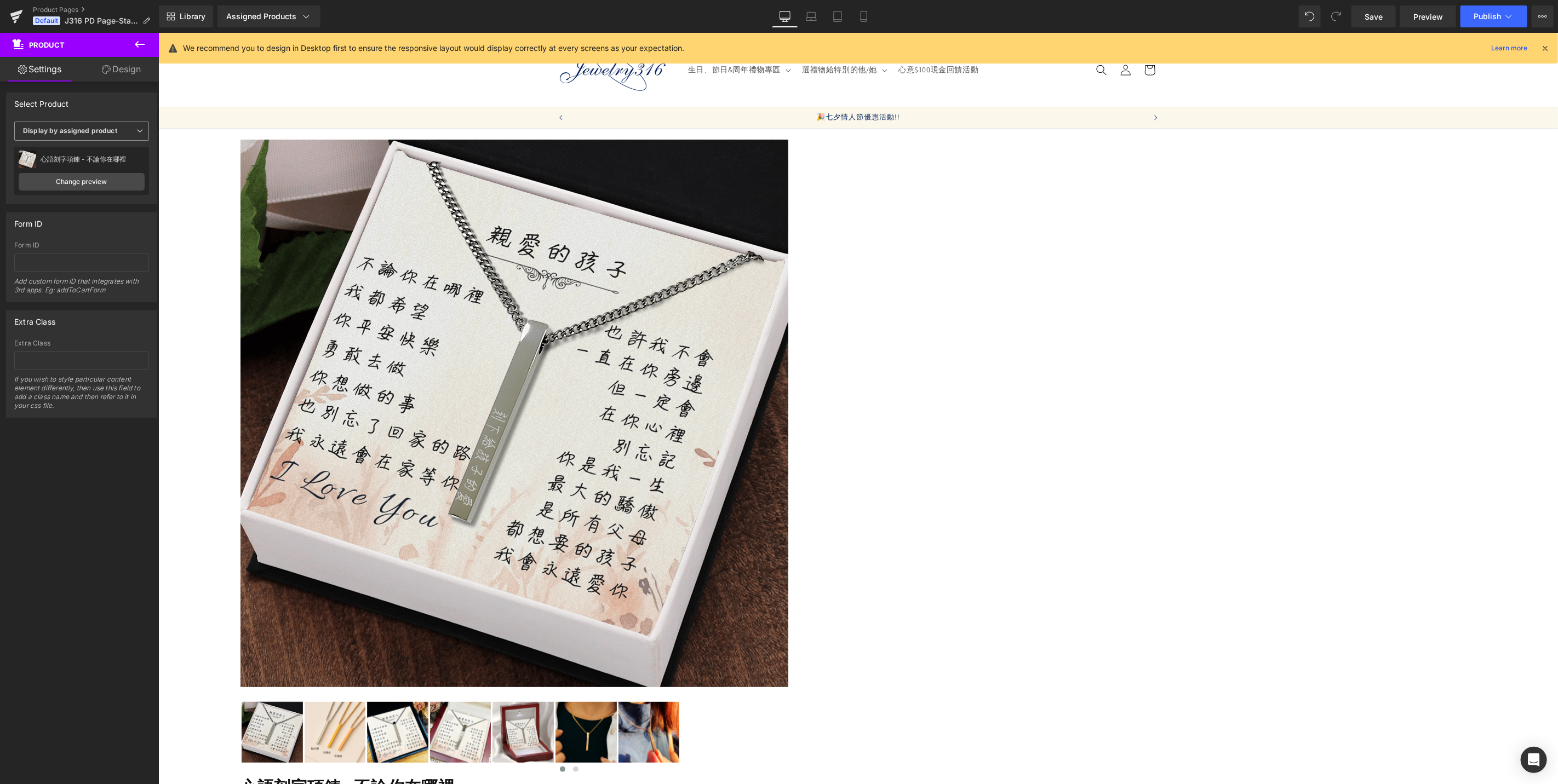
click at [126, 127] on span "Display by assigned product" at bounding box center [81, 132] width 135 height 19
click at [1379, 19] on span "Save" at bounding box center [1373, 16] width 18 height 11
click at [79, 184] on link "Change preview" at bounding box center [79, 182] width 122 height 18
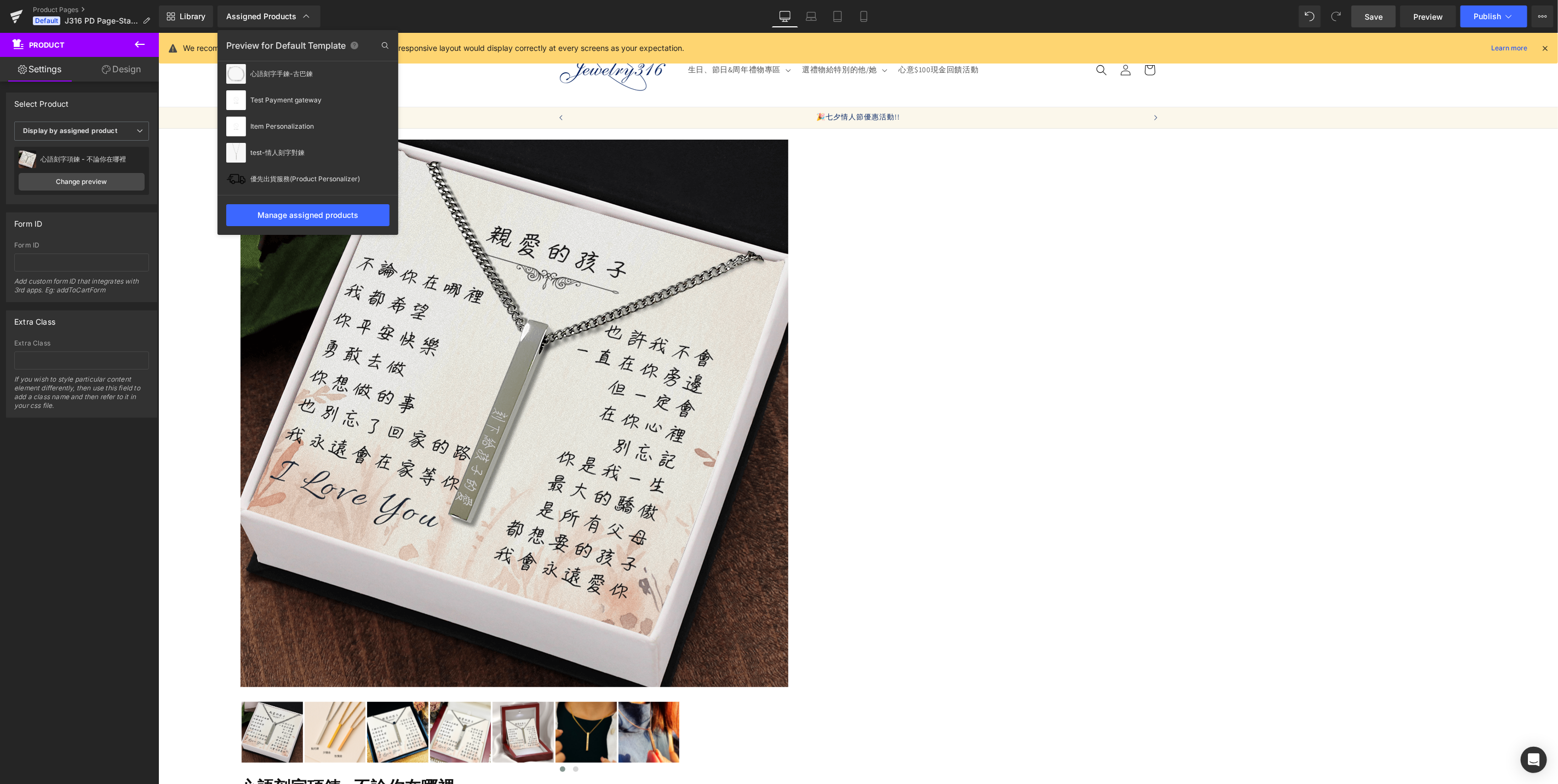
scroll to position [14, 0]
click at [285, 91] on div "心語刻字手鍊-古巴鍊" at bounding box center [310, 88] width 120 height 8
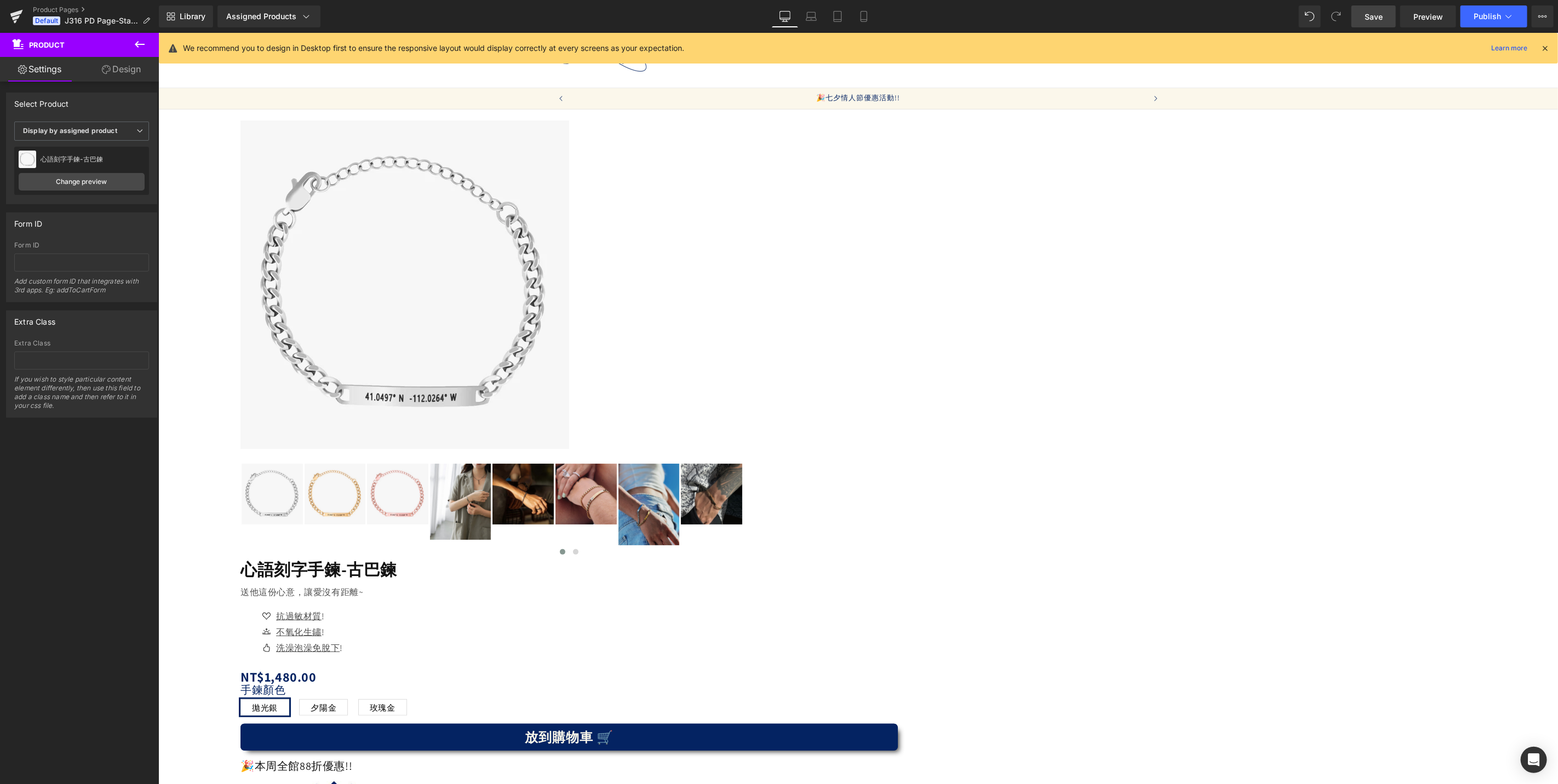
scroll to position [0, 0]
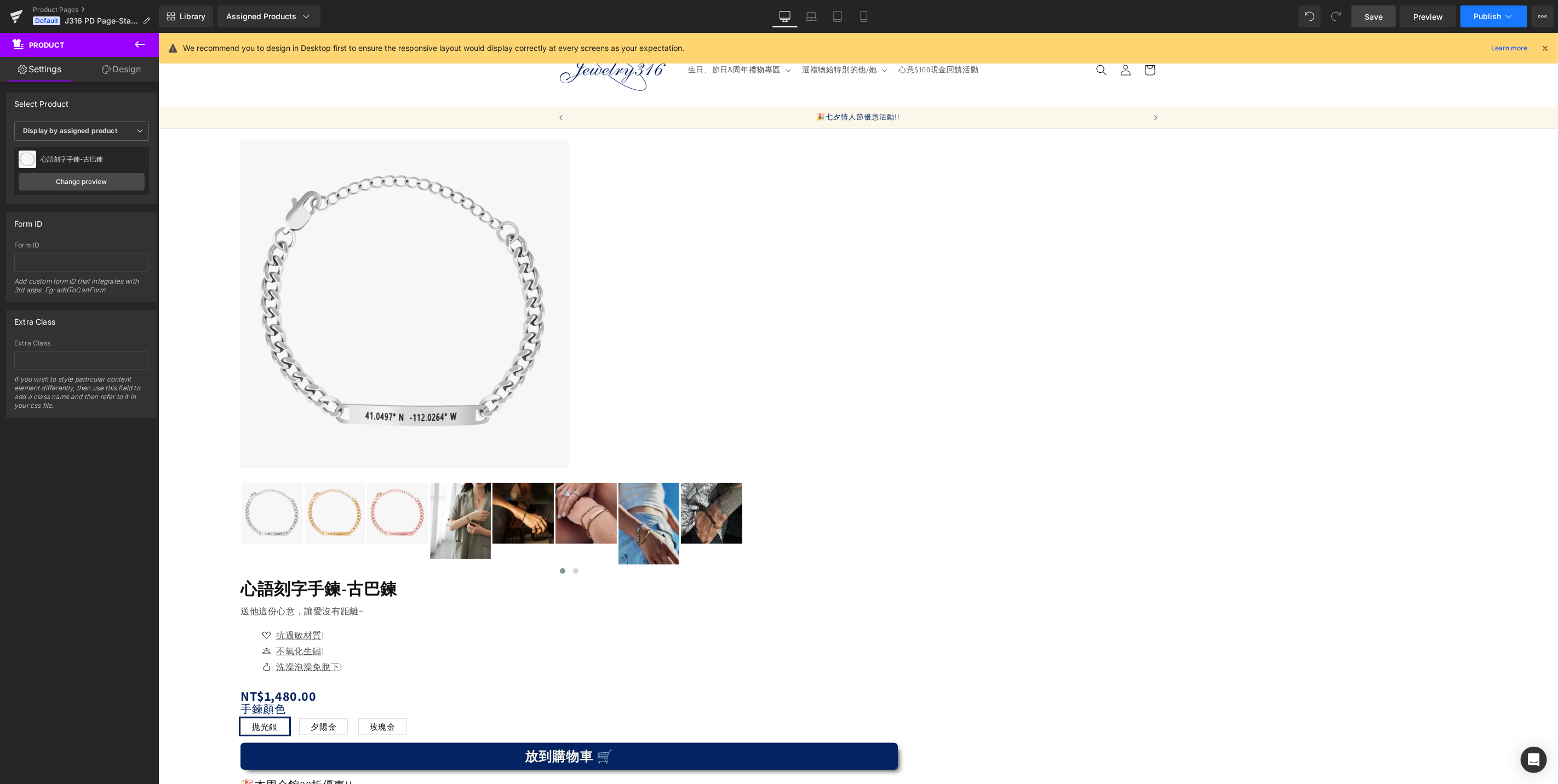
click at [1493, 19] on span "Publish" at bounding box center [1487, 17] width 27 height 9
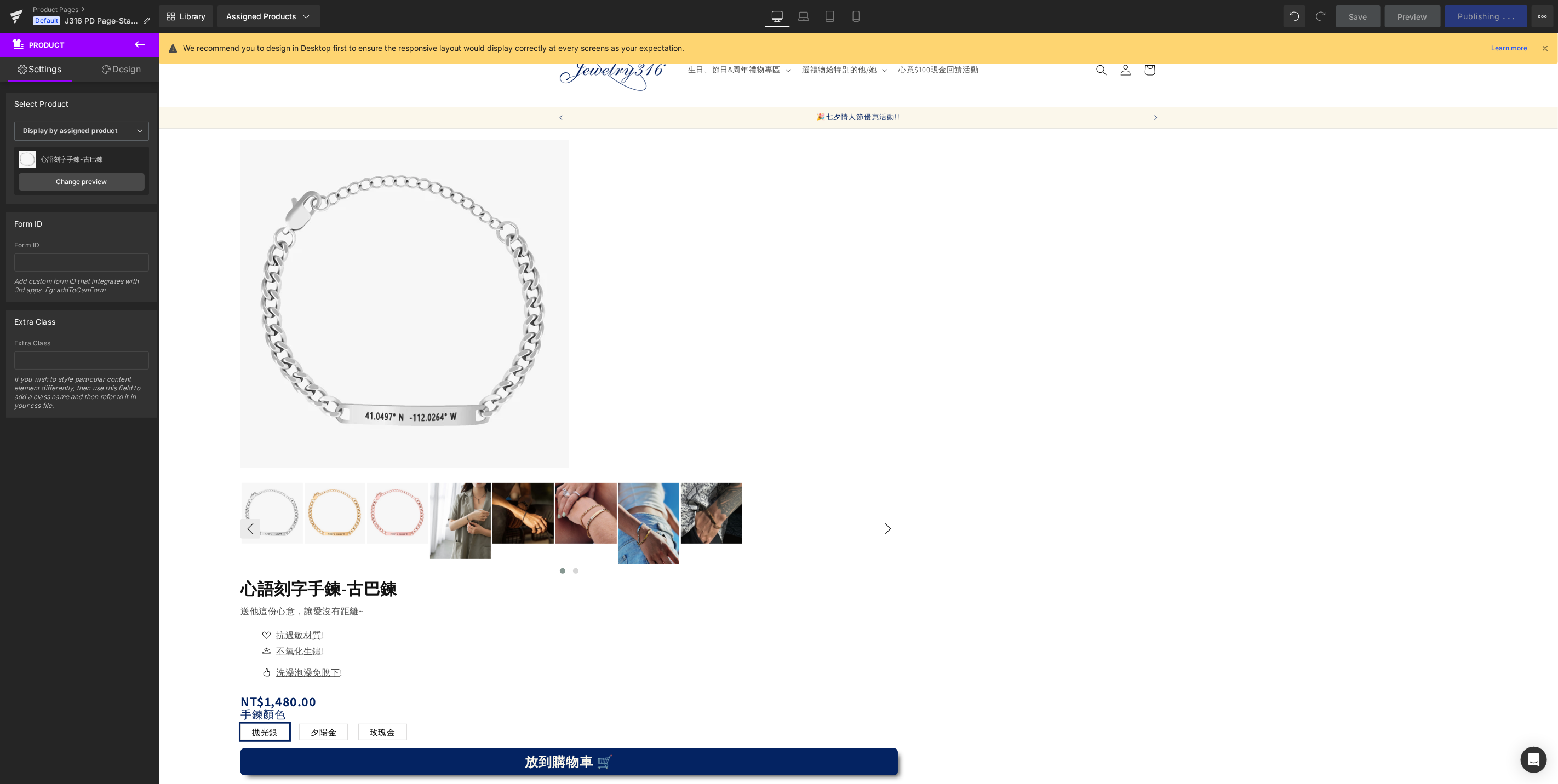
click at [878, 518] on button "›" at bounding box center [888, 528] width 19 height 19
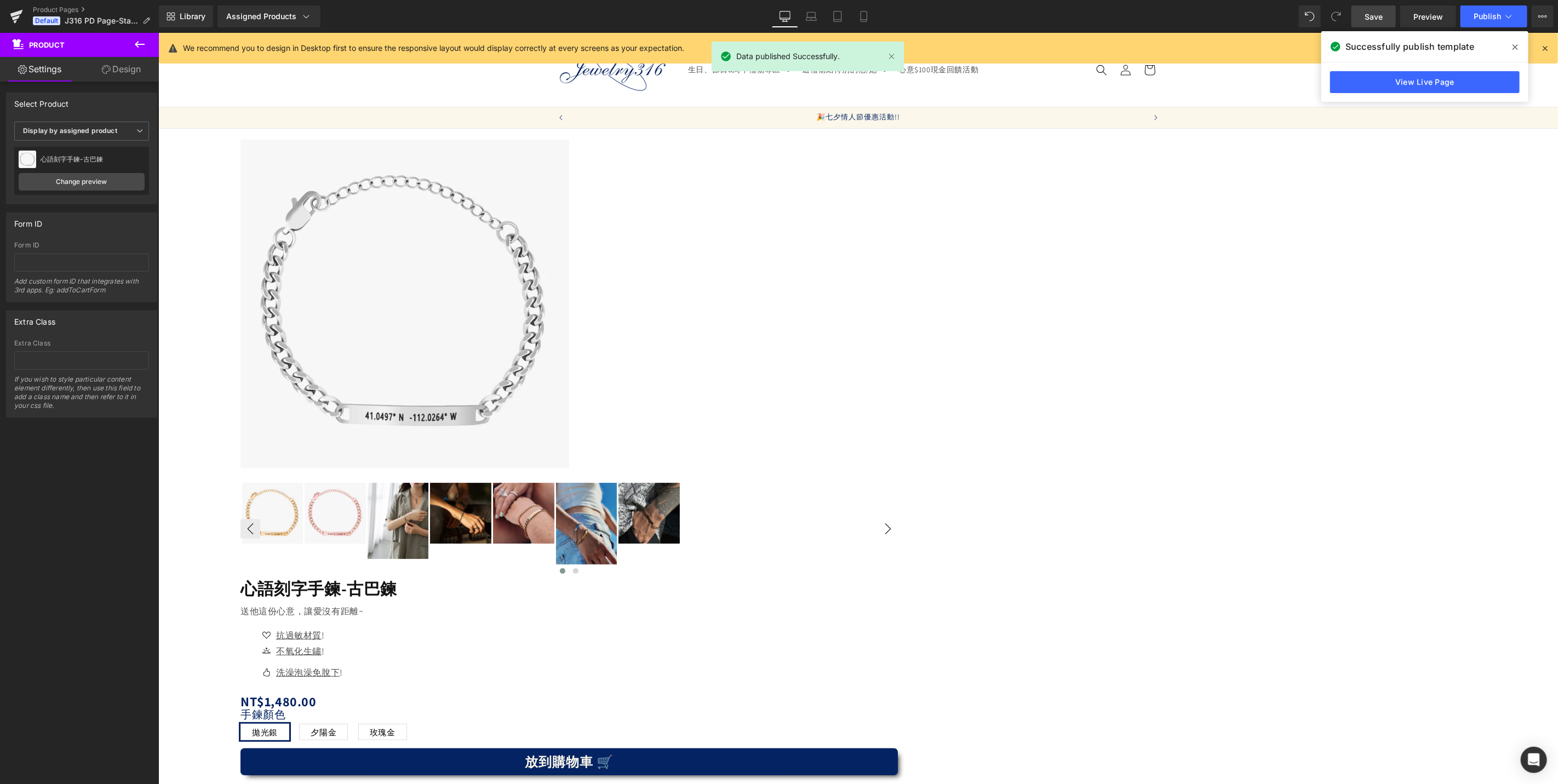
click at [878, 518] on button "›" at bounding box center [888, 528] width 19 height 19
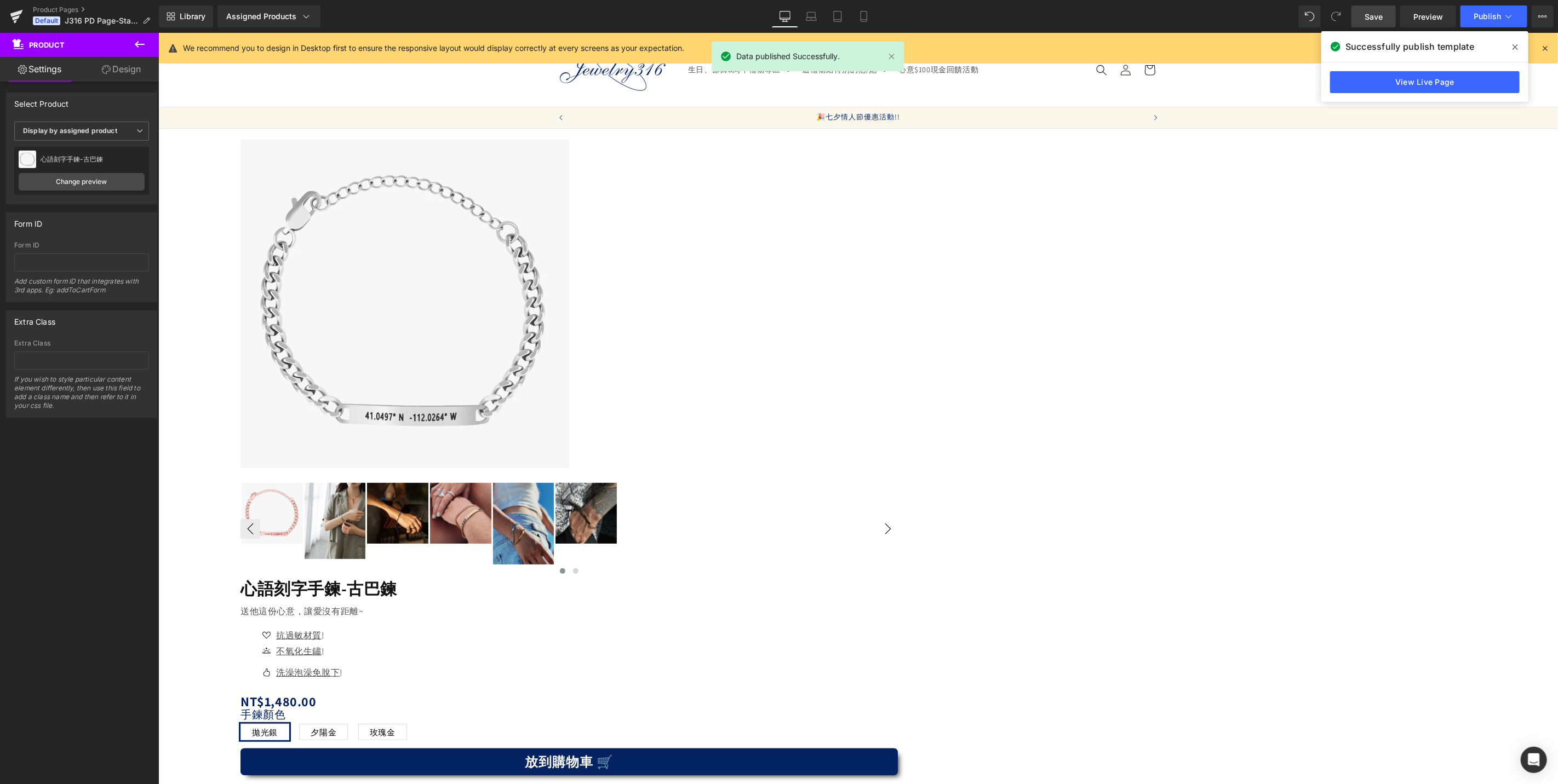
click at [878, 518] on button "›" at bounding box center [888, 528] width 19 height 19
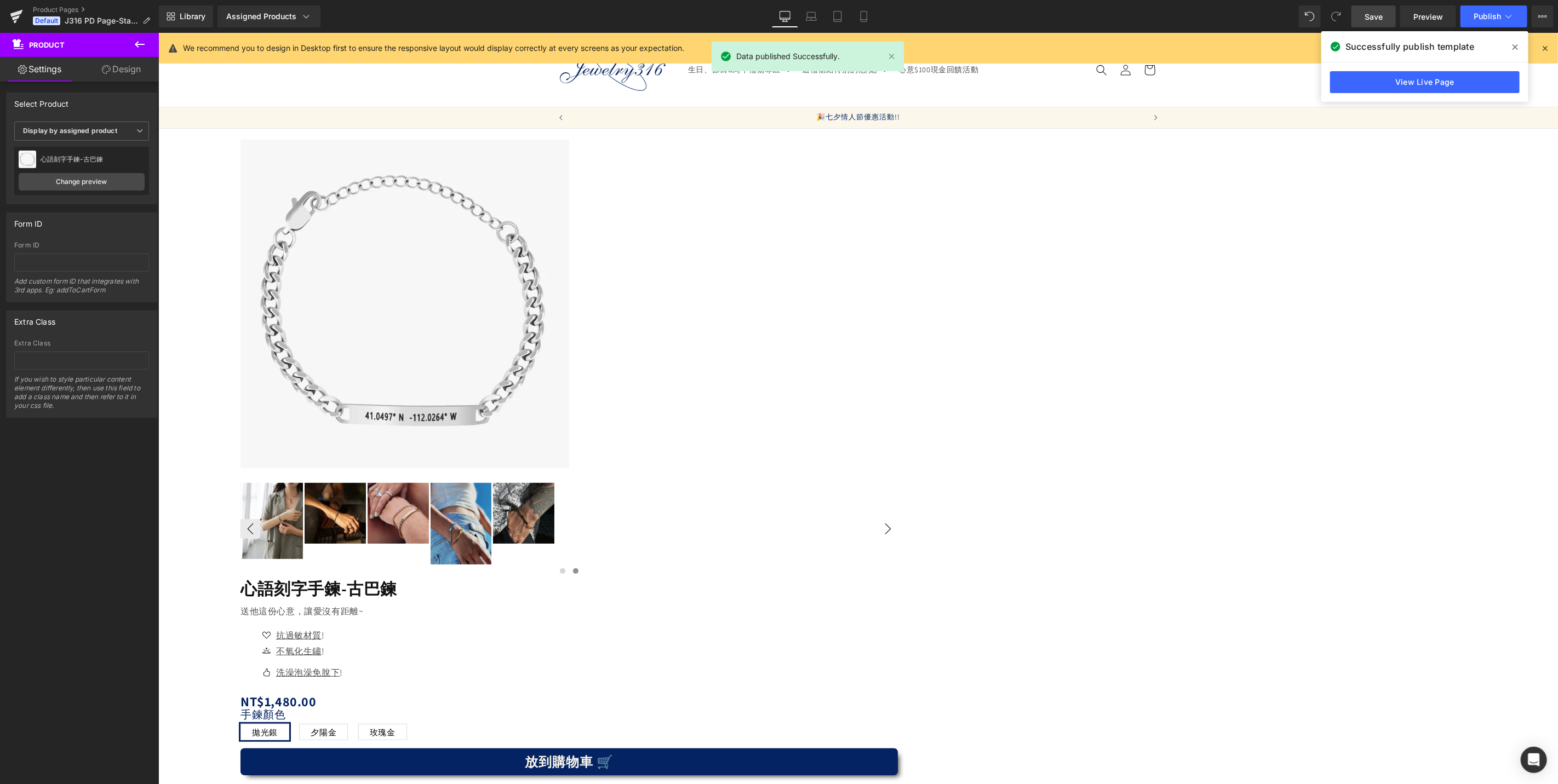
click at [878, 518] on button "›" at bounding box center [888, 528] width 19 height 19
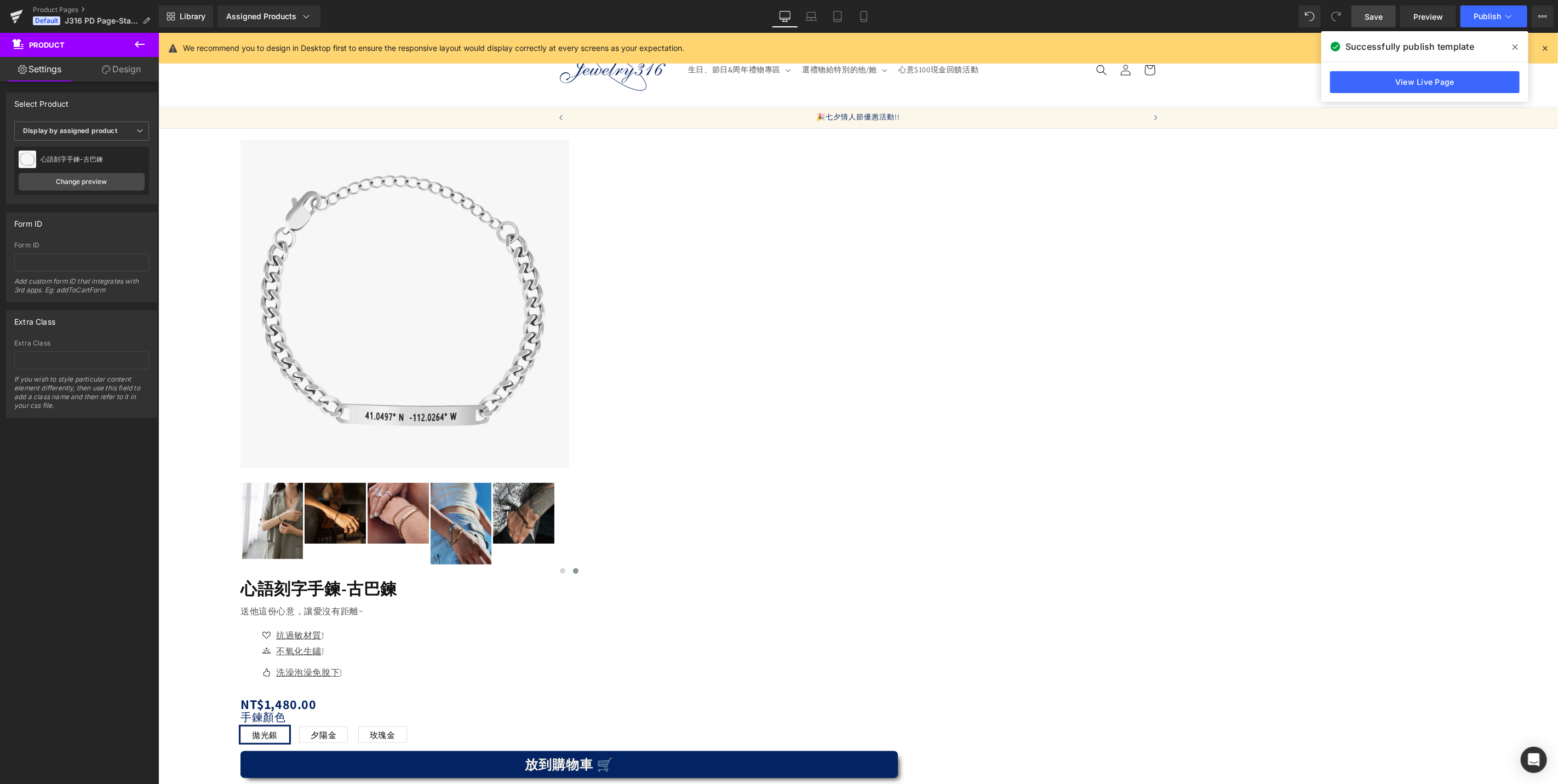
click at [336, 727] on span "夕陽金" at bounding box center [322, 734] width 26 height 15
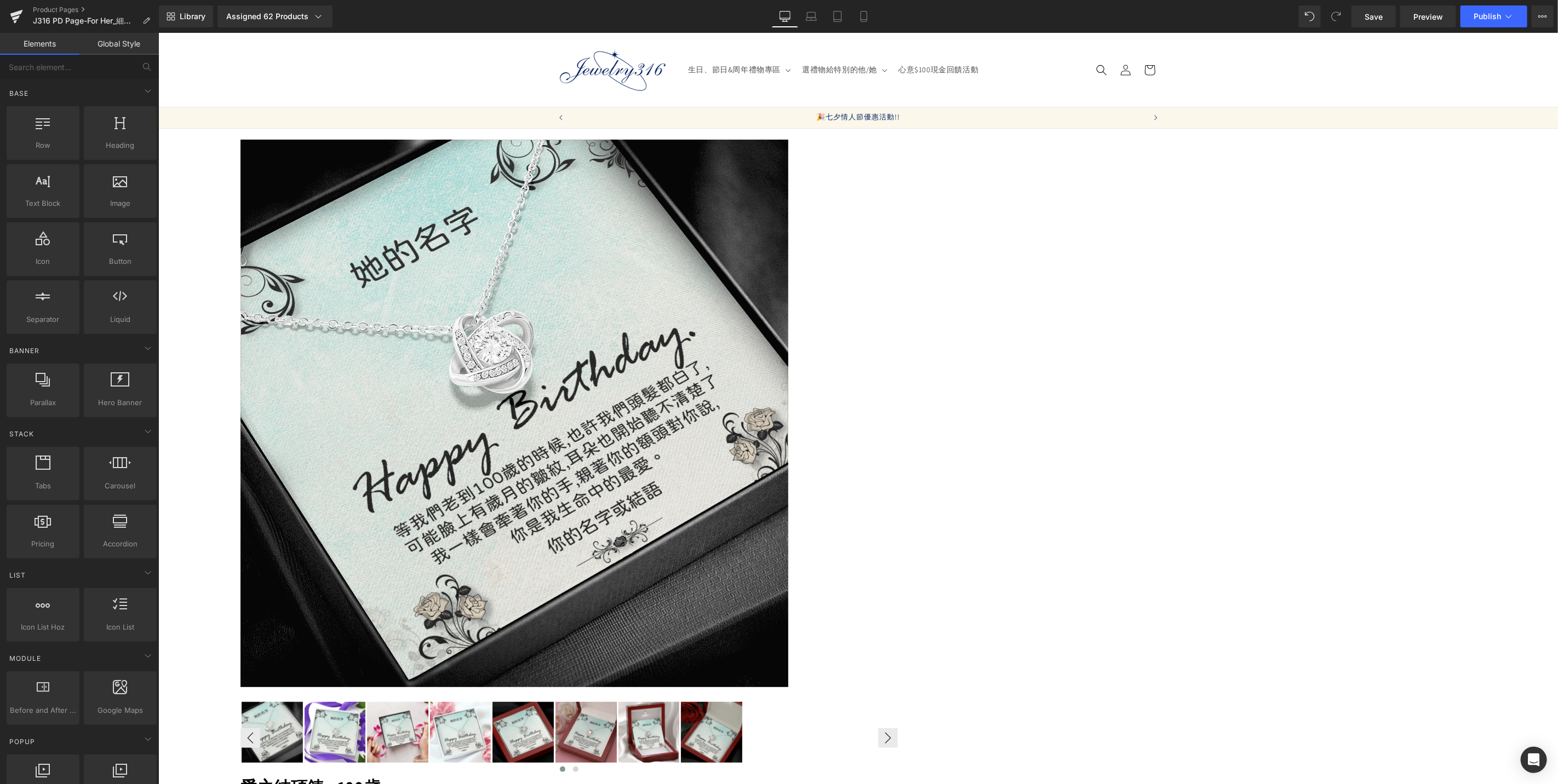
click at [158, 33] on span "(P) Image List" at bounding box center [158, 33] width 0 height 0
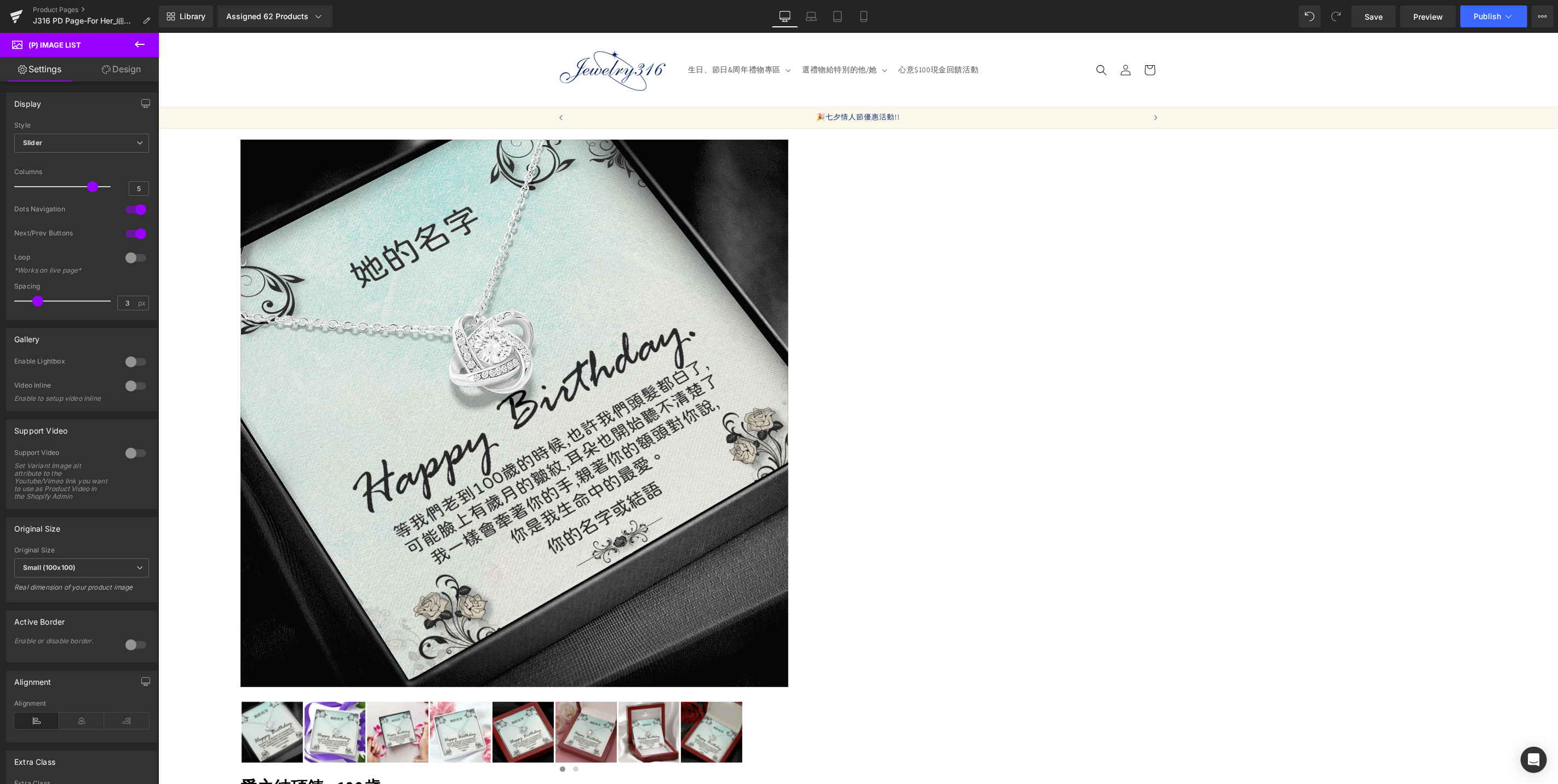
click at [158, 33] on span "Product" at bounding box center [158, 33] width 0 height 0
